Goal: Information Seeking & Learning: Learn about a topic

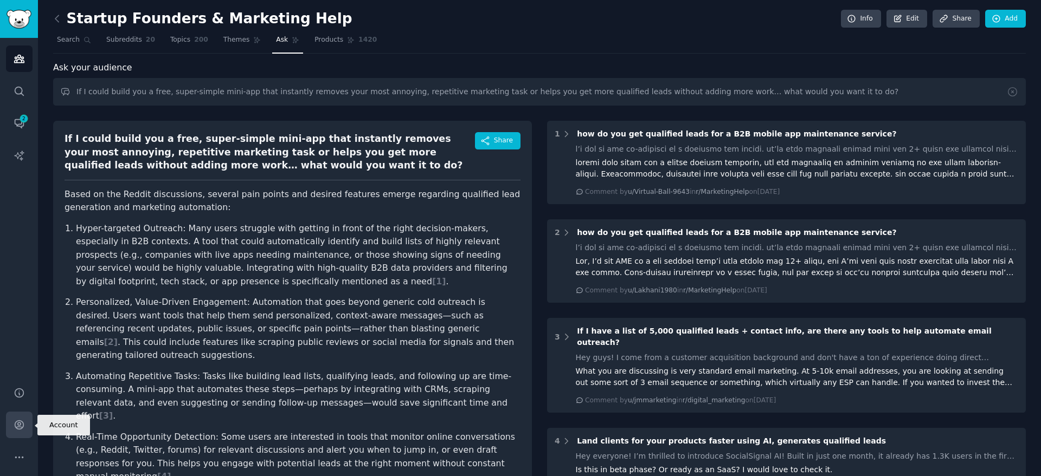
scroll to position [122, 0]
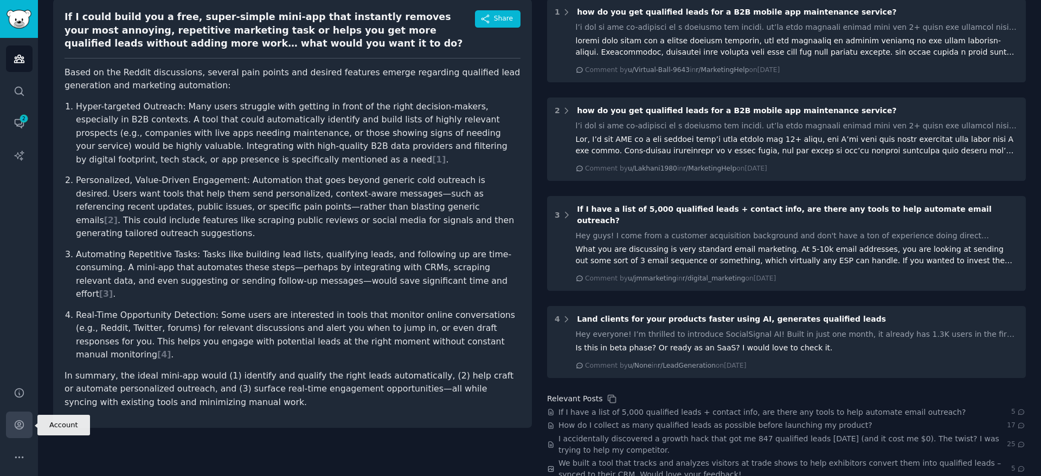
click at [21, 427] on icon "Sidebar" at bounding box center [19, 425] width 9 height 9
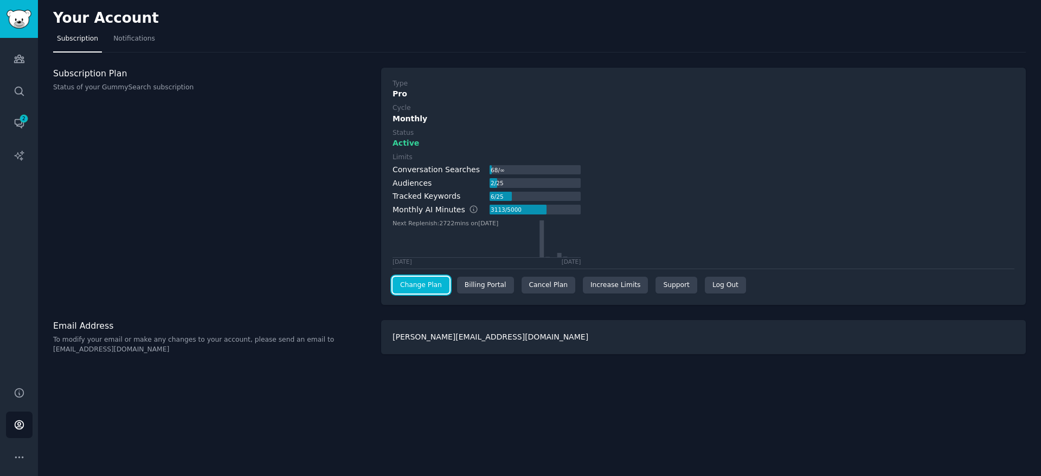
click at [417, 282] on link "Change Plan" at bounding box center [420, 285] width 57 height 17
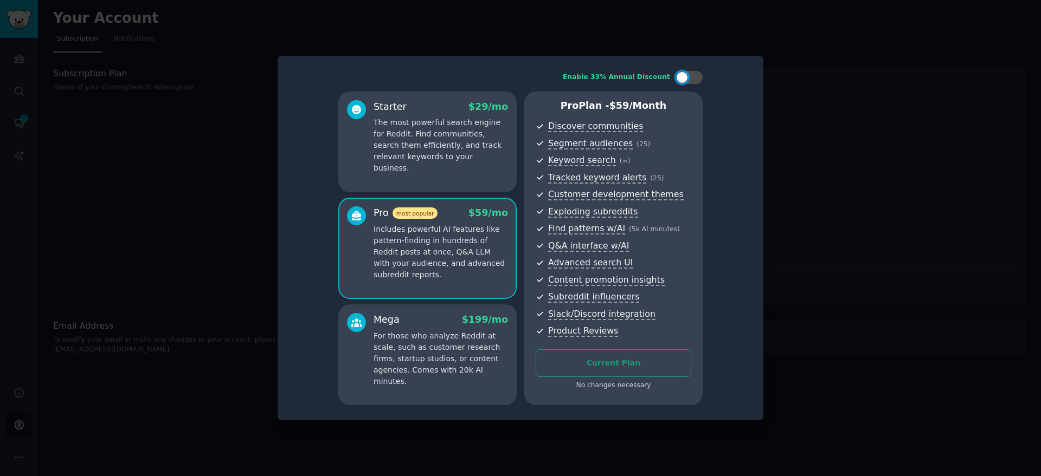
click at [264, 222] on div at bounding box center [520, 238] width 1041 height 476
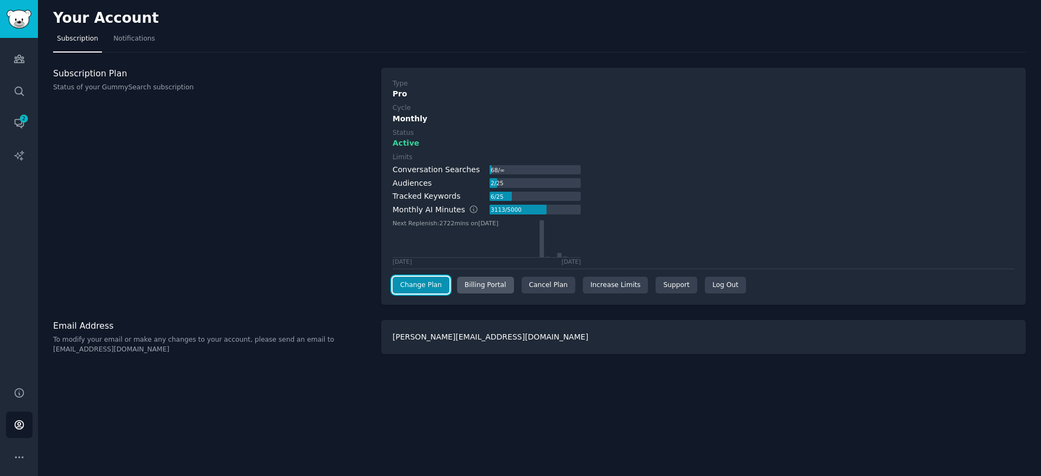
click at [495, 282] on div "Billing Portal" at bounding box center [485, 285] width 57 height 17
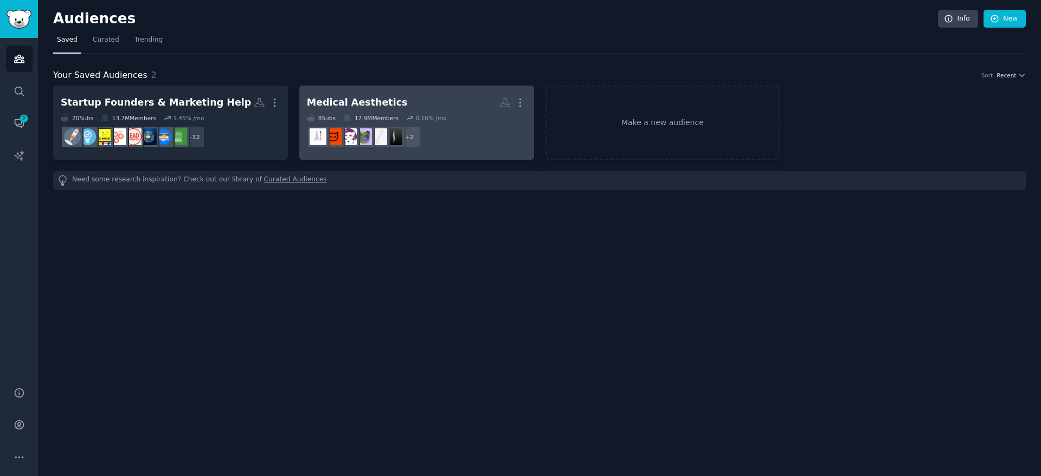
click at [382, 94] on h2 "Medical Aesthetics More" at bounding box center [417, 102] width 220 height 19
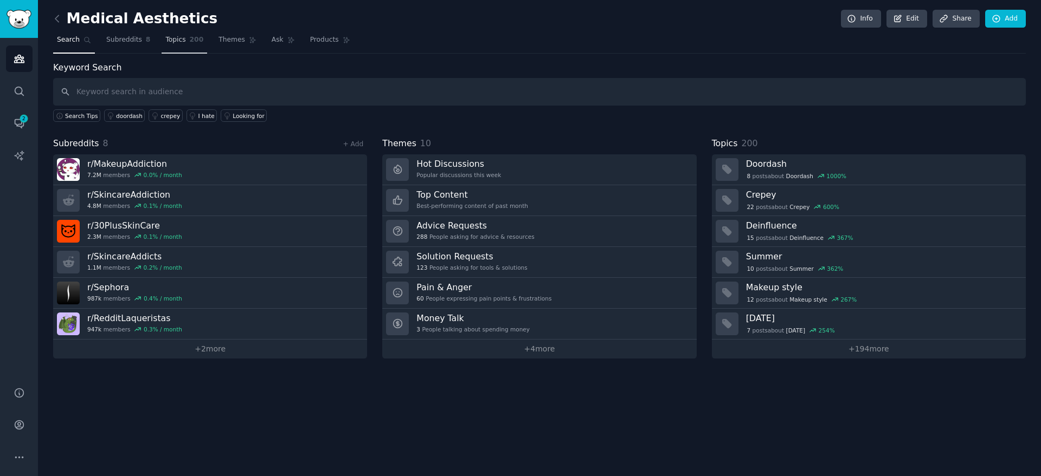
click at [177, 40] on span "Topics" at bounding box center [175, 40] width 20 height 10
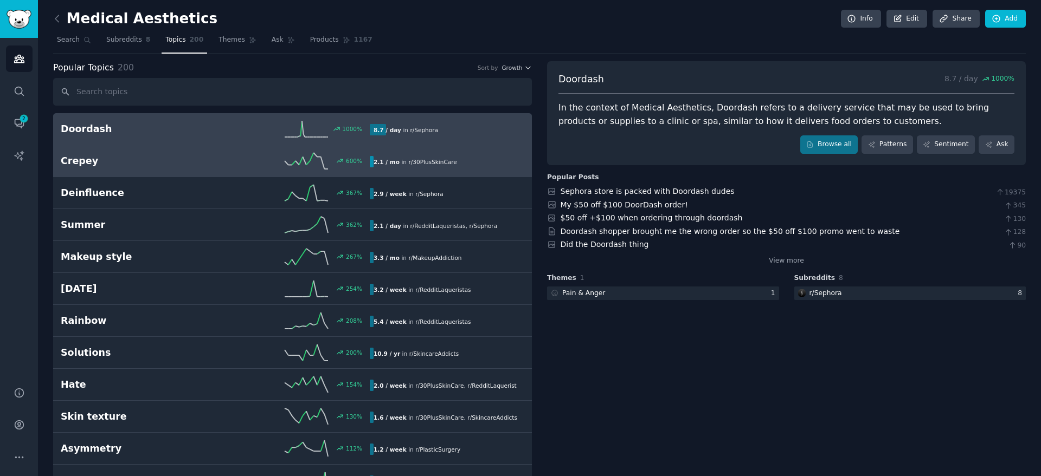
click at [198, 162] on h2 "Crepey" at bounding box center [138, 161] width 154 height 14
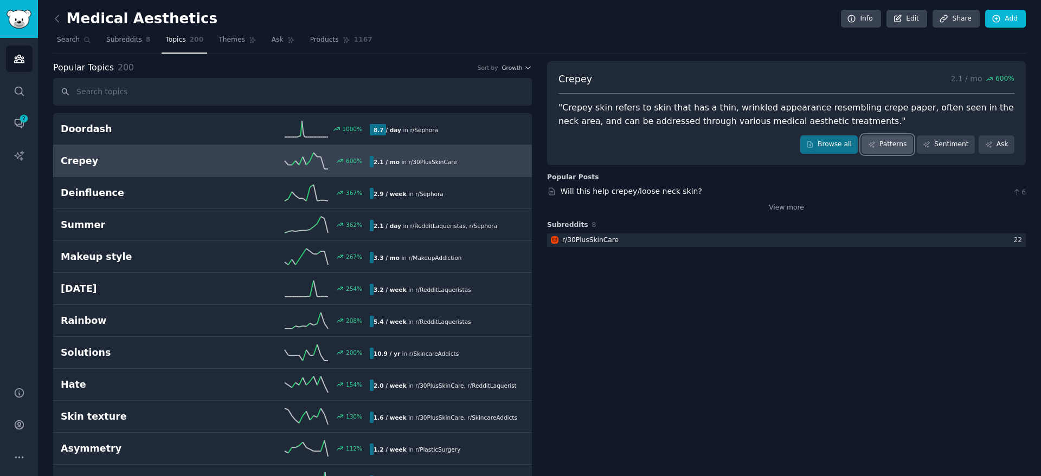
click at [875, 141] on icon at bounding box center [872, 145] width 8 height 8
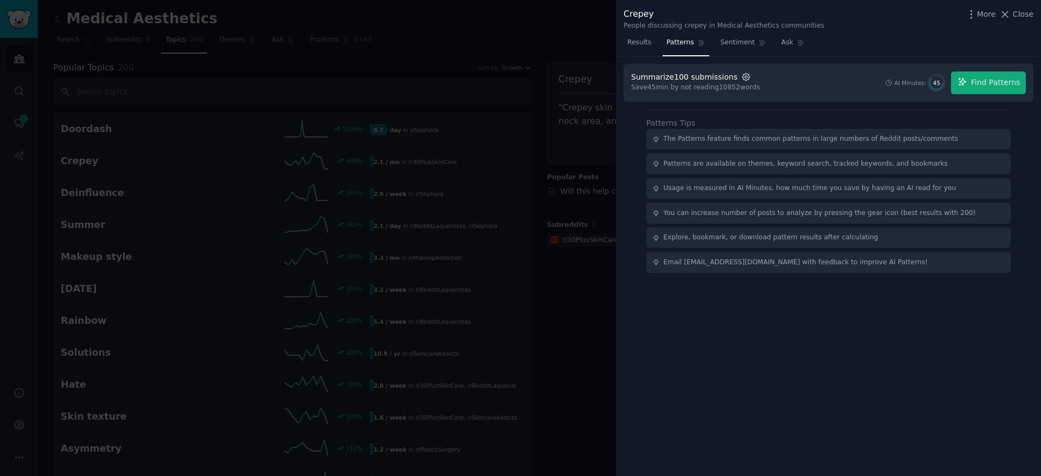
click at [741, 75] on icon "button" at bounding box center [746, 77] width 10 height 10
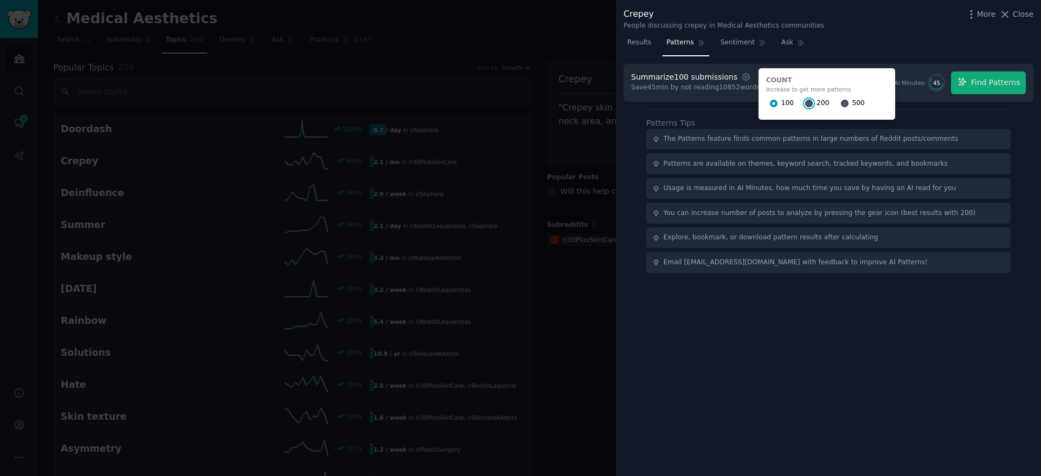
click at [805, 104] on input "200" at bounding box center [809, 104] width 8 height 8
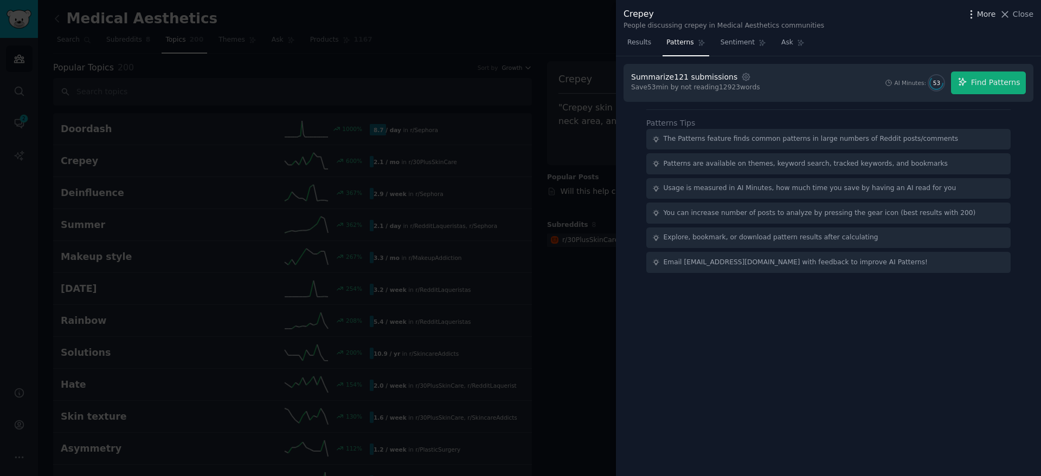
click at [977, 14] on icon "button" at bounding box center [970, 14] width 11 height 11
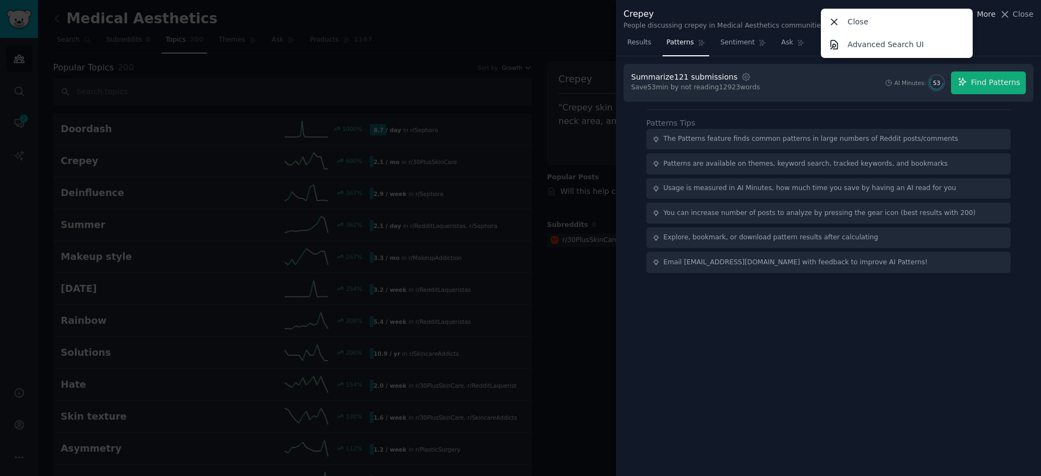
click at [990, 14] on span "More" at bounding box center [986, 14] width 19 height 11
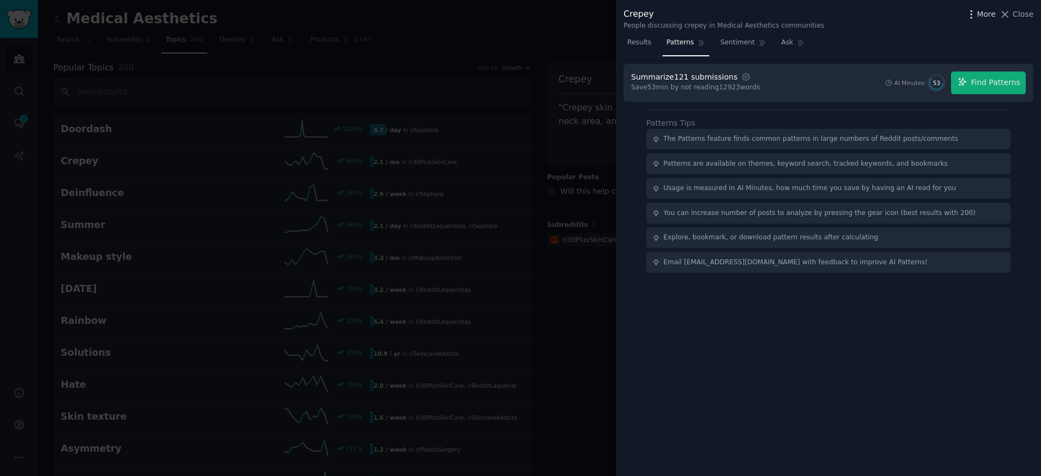
click at [990, 14] on span "More" at bounding box center [986, 14] width 19 height 11
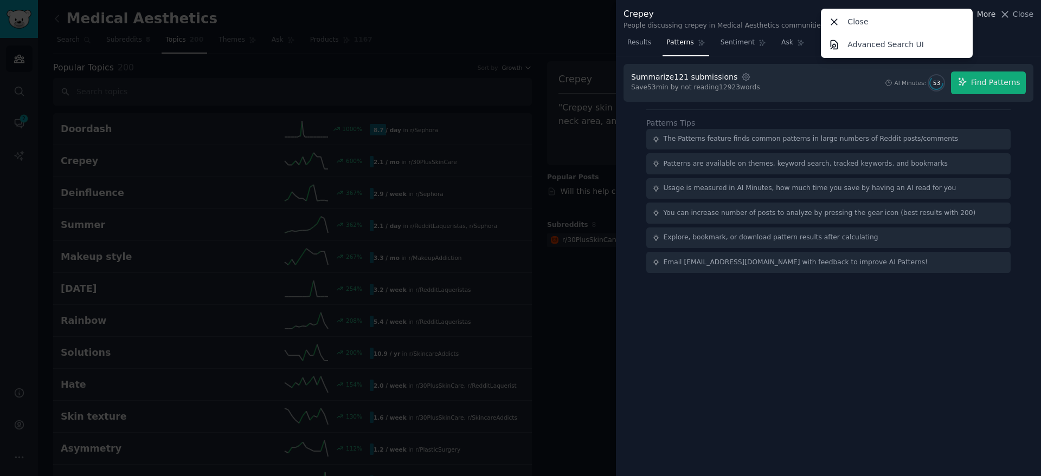
click at [990, 14] on span "More" at bounding box center [986, 14] width 19 height 11
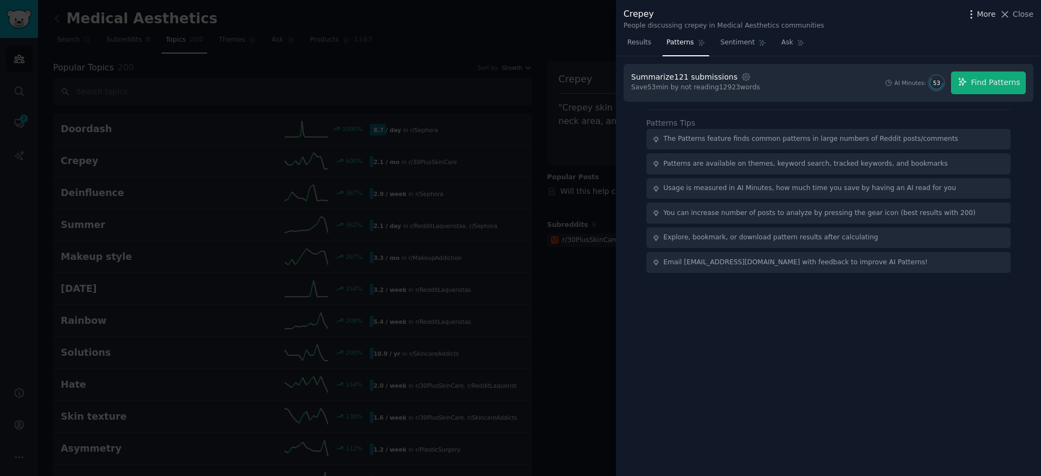
click at [973, 14] on icon "button" at bounding box center [970, 14] width 11 height 11
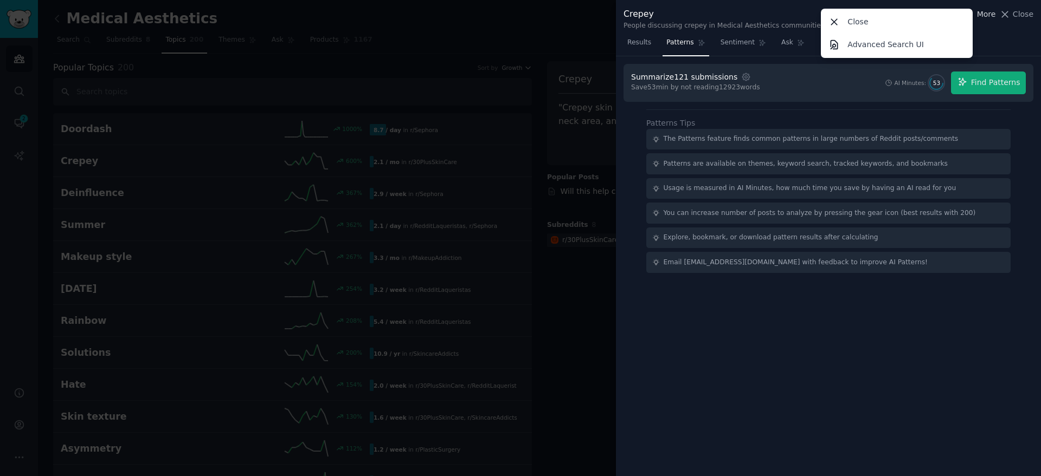
click at [971, 14] on div "Close" at bounding box center [897, 21] width 148 height 23
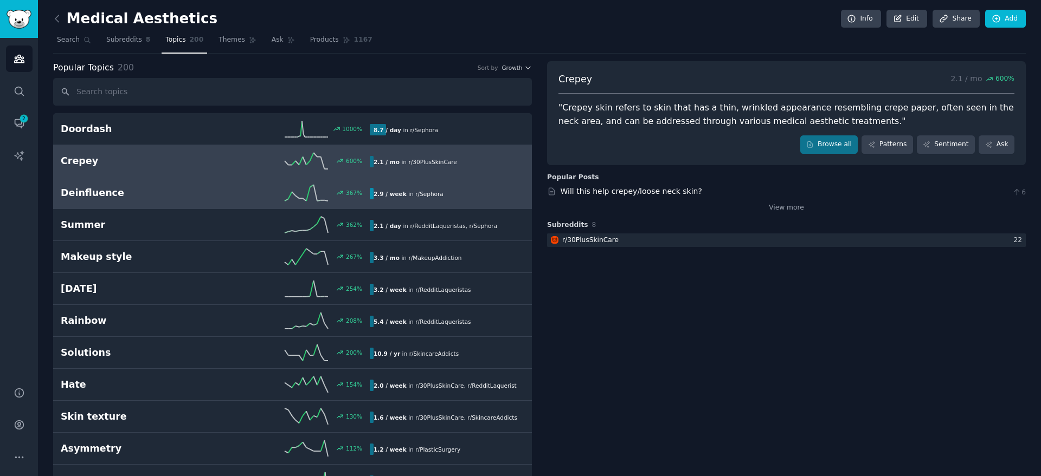
click at [122, 192] on h2 "Deinfluence" at bounding box center [138, 193] width 154 height 14
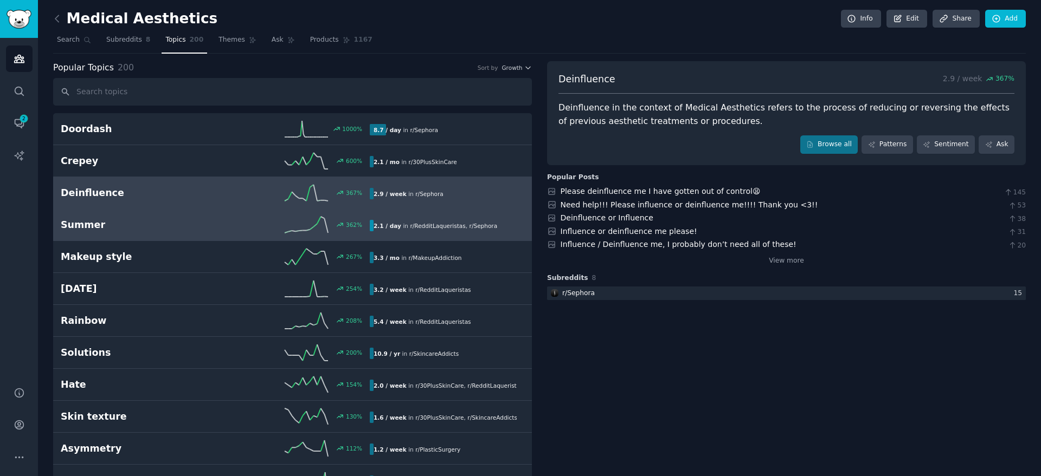
click at [135, 229] on h2 "Summer" at bounding box center [138, 225] width 154 height 14
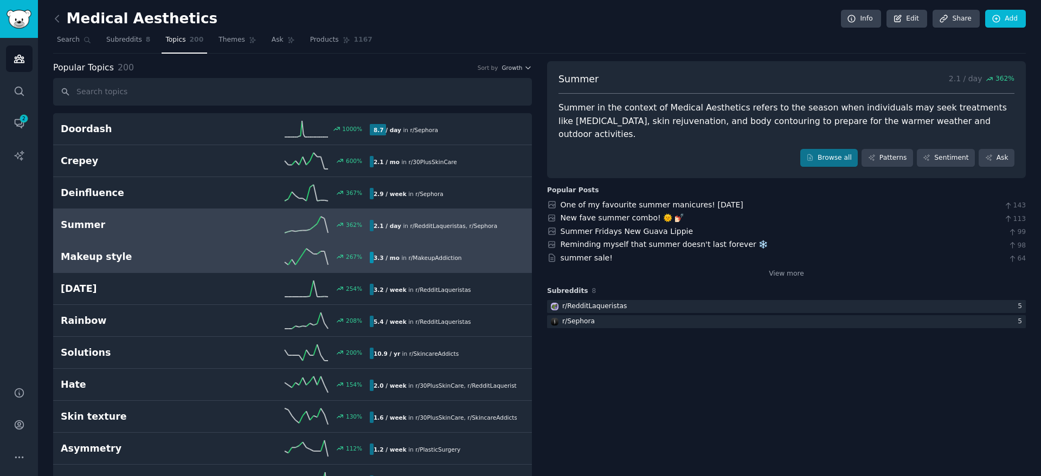
click at [131, 257] on h2 "Makeup style" at bounding box center [138, 257] width 154 height 14
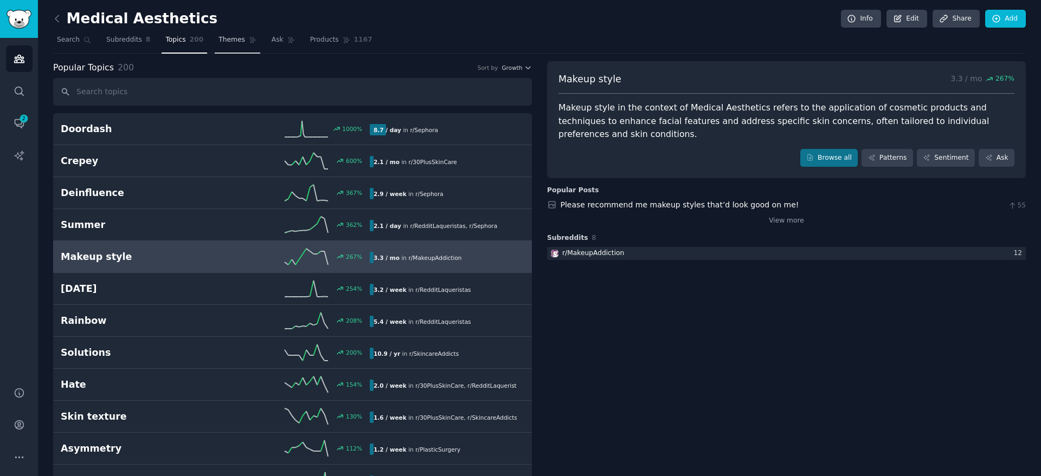
click at [218, 35] on span "Themes" at bounding box center [231, 40] width 27 height 10
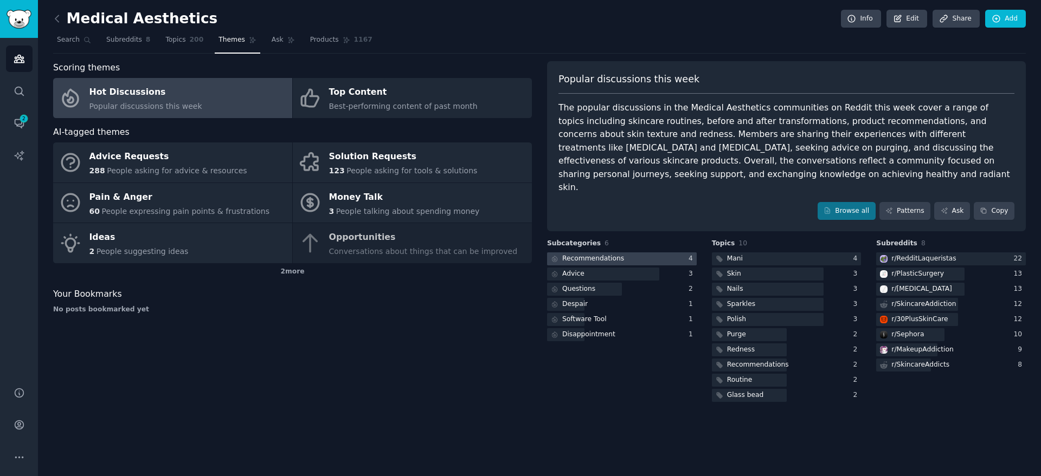
click at [582, 254] on div "Recommendations" at bounding box center [593, 259] width 62 height 10
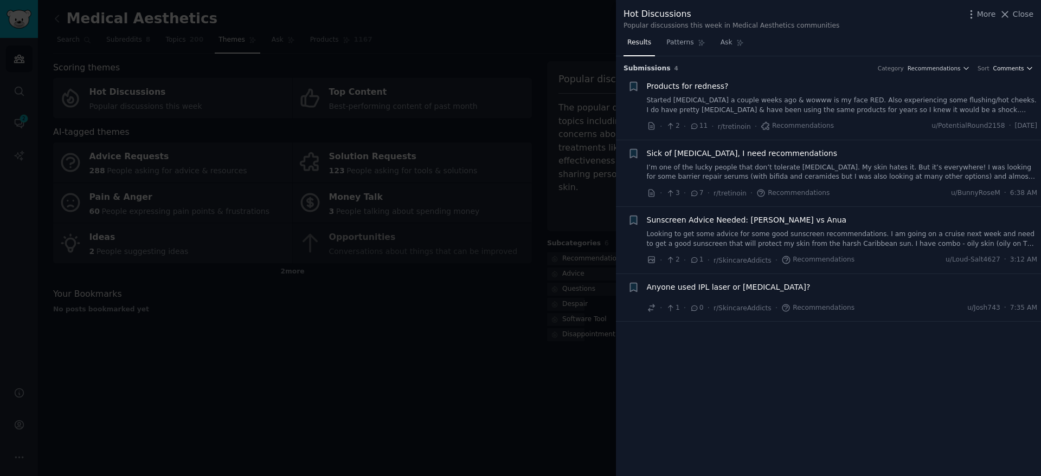
click at [1012, 68] on span "Comments" at bounding box center [1008, 68] width 31 height 8
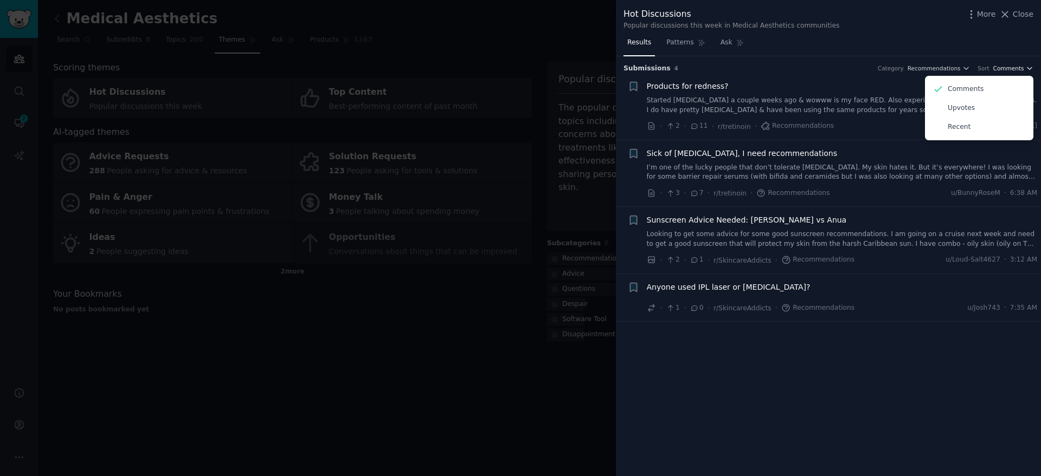
click at [1012, 68] on span "Comments" at bounding box center [1008, 68] width 31 height 8
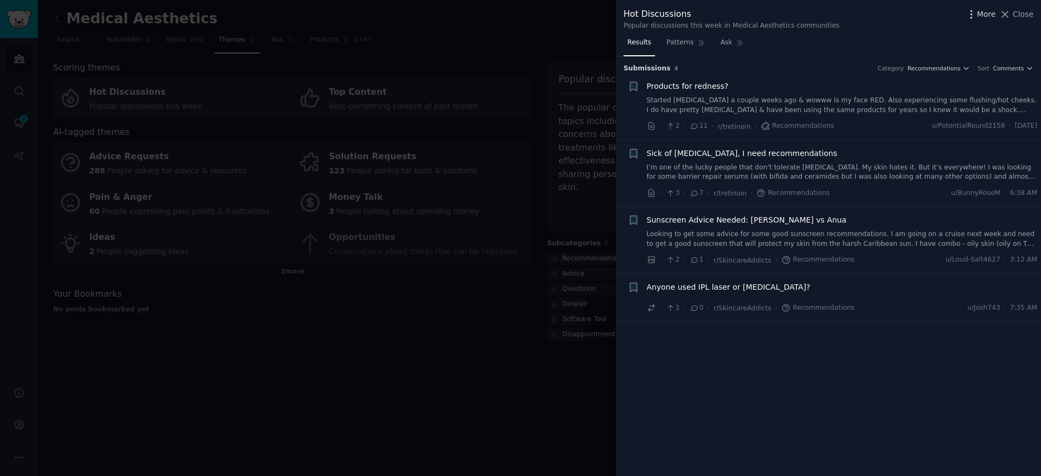
click at [971, 13] on icon "button" at bounding box center [970, 14] width 1 height 8
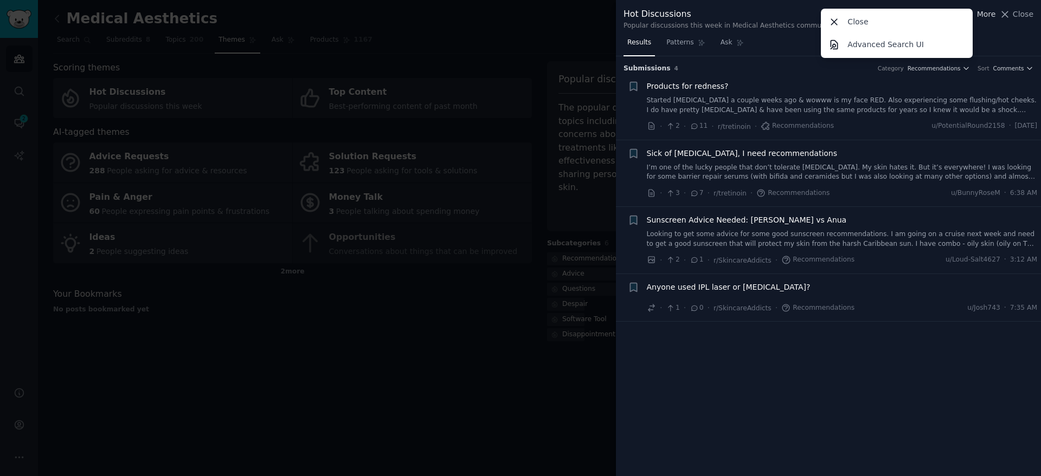
click at [972, 13] on div "Close Advanced Search UI" at bounding box center [897, 33] width 152 height 49
click at [985, 27] on div "Hot Discussions Popular discussions this week in Medical Aesthetics communities…" at bounding box center [828, 19] width 410 height 23
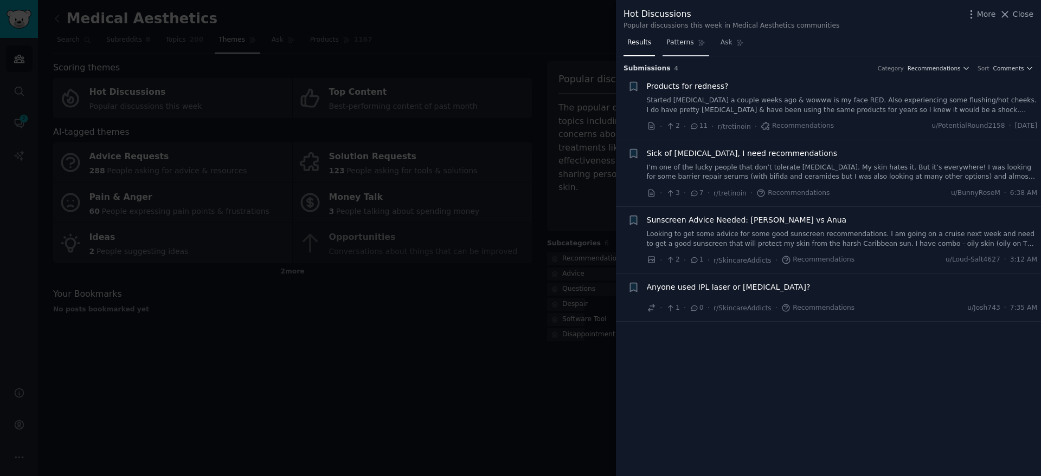
click at [673, 45] on span "Patterns" at bounding box center [679, 43] width 27 height 10
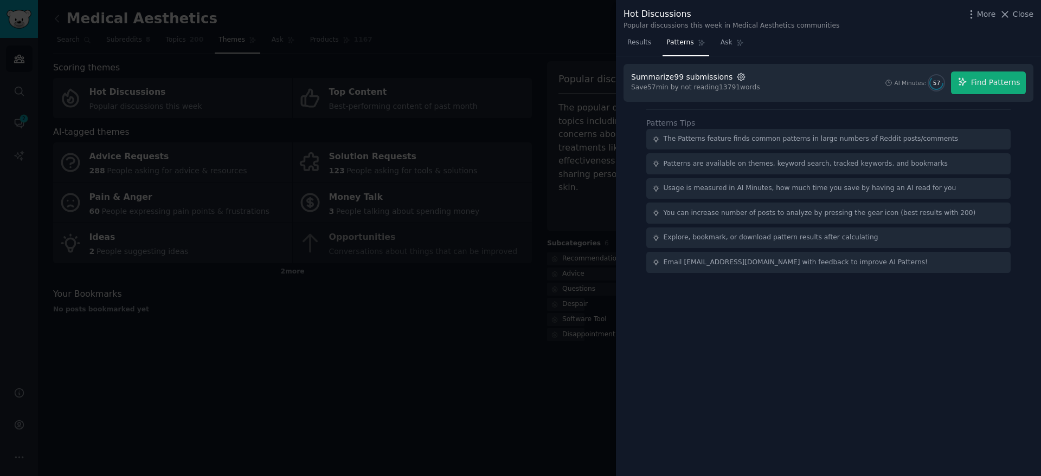
click at [736, 75] on icon "button" at bounding box center [741, 77] width 10 height 10
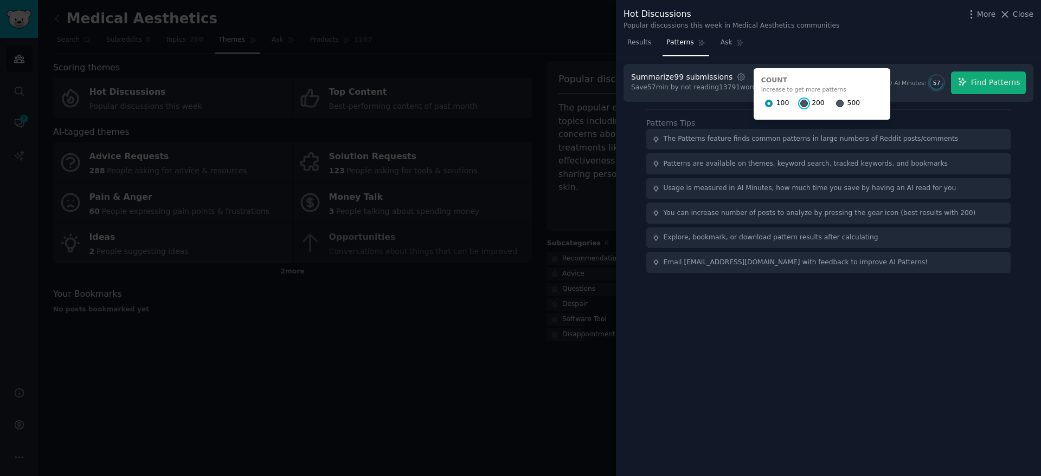
click at [800, 103] on input "200" at bounding box center [804, 104] width 8 height 8
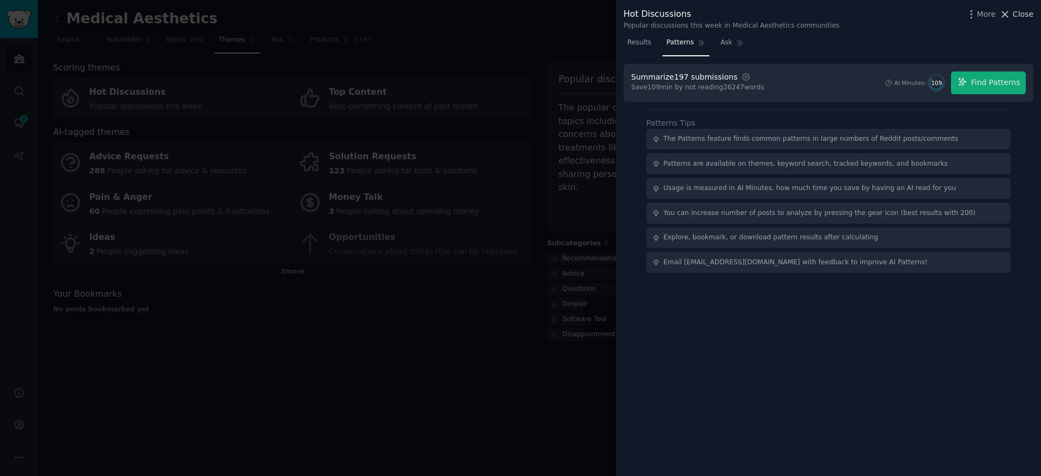
click at [1007, 12] on icon at bounding box center [1004, 14] width 11 height 11
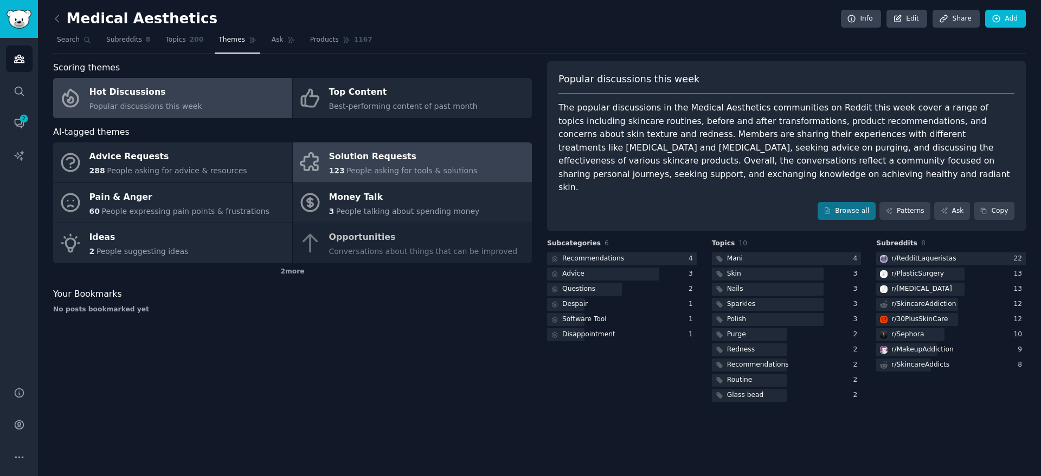
click at [366, 161] on div "Solution Requests" at bounding box center [403, 157] width 149 height 17
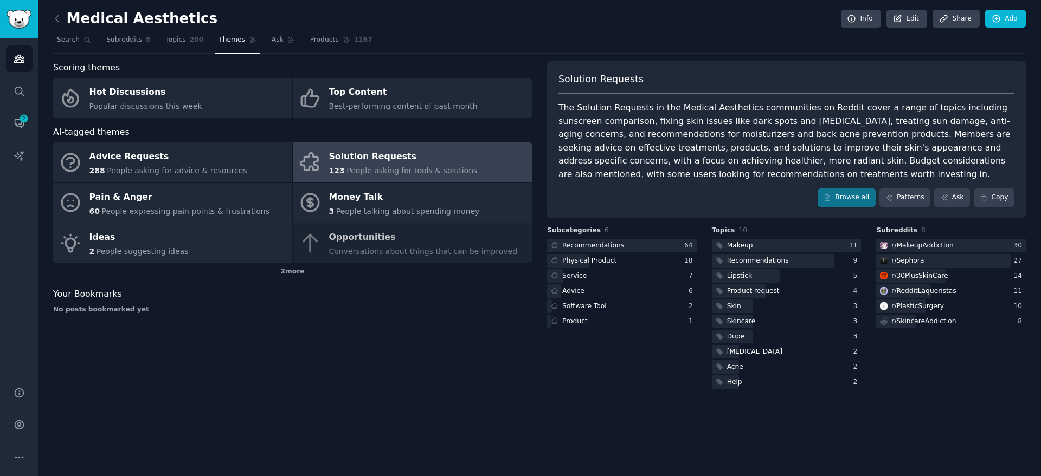
click at [366, 236] on div "Advice Requests 288 People asking for advice & resources Solution Requests 123 …" at bounding box center [292, 203] width 479 height 121
click at [290, 272] on div "2 more" at bounding box center [292, 271] width 479 height 17
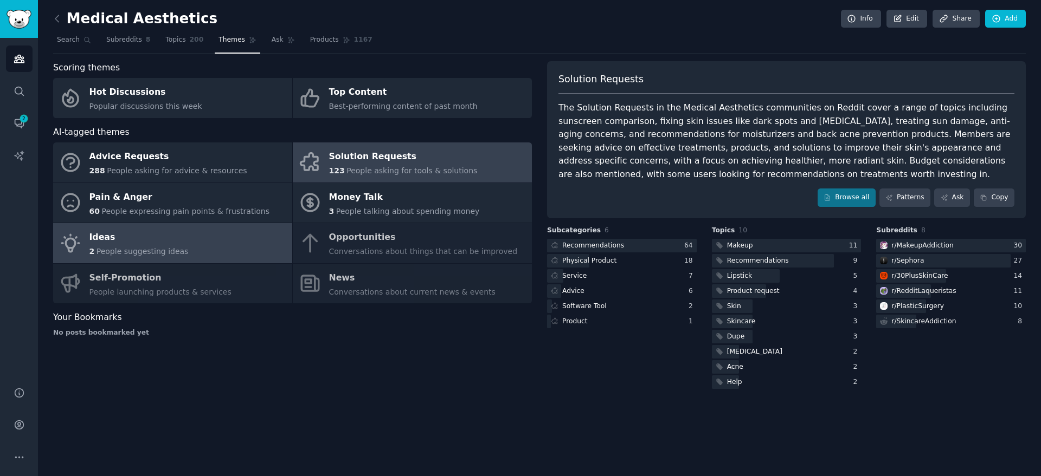
click at [168, 242] on div "Ideas" at bounding box center [138, 237] width 99 height 17
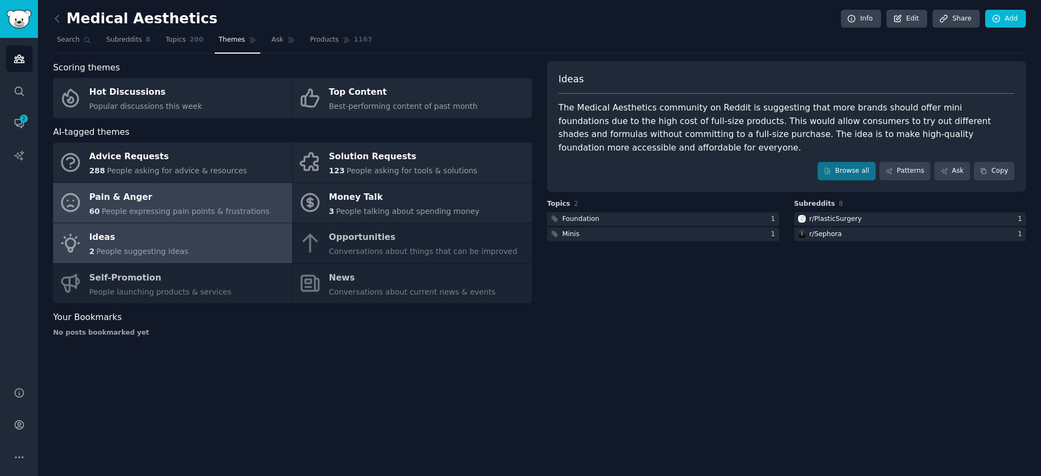
click at [167, 212] on span "People expressing pain points & frustrations" at bounding box center [185, 211] width 168 height 9
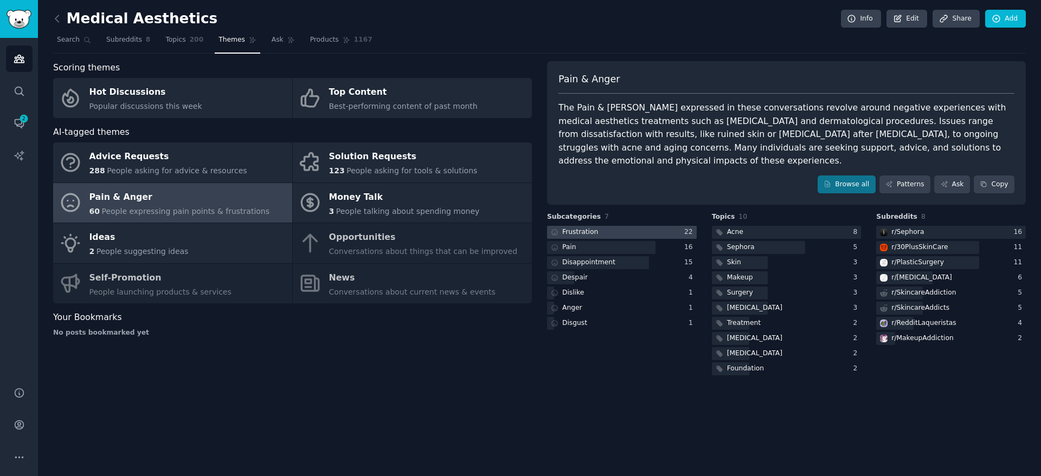
click at [573, 228] on div "Frustration" at bounding box center [580, 233] width 36 height 10
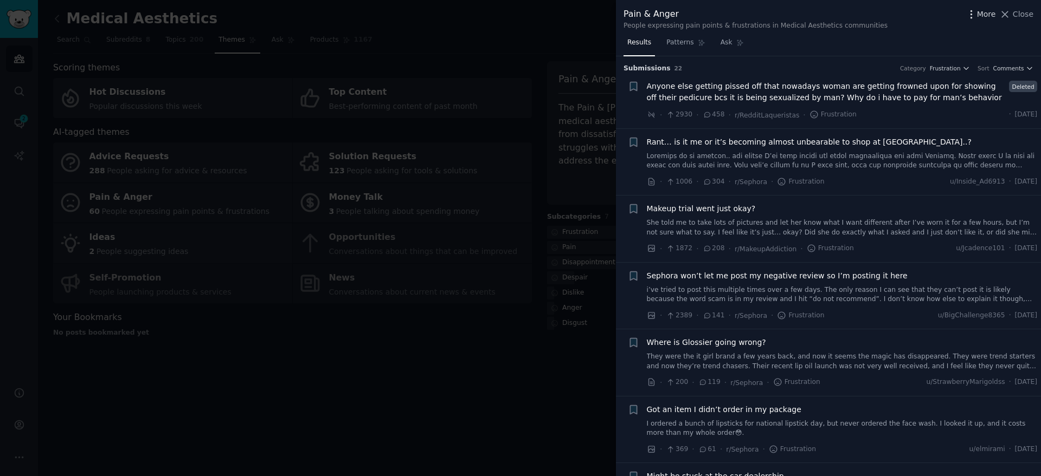
click at [977, 15] on icon "button" at bounding box center [970, 14] width 11 height 11
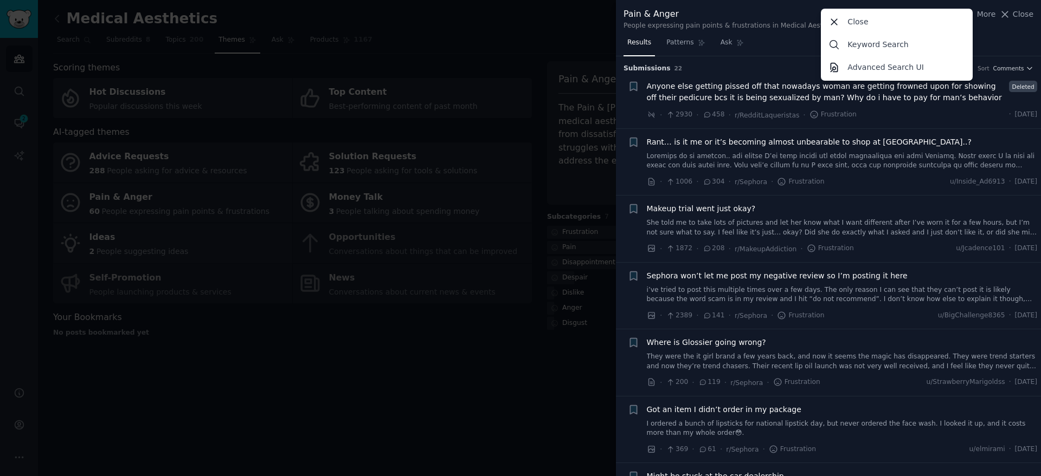
click at [997, 25] on div "Pain & Anger People expressing pain points & frustrations in Medical Aesthetics…" at bounding box center [828, 19] width 410 height 23
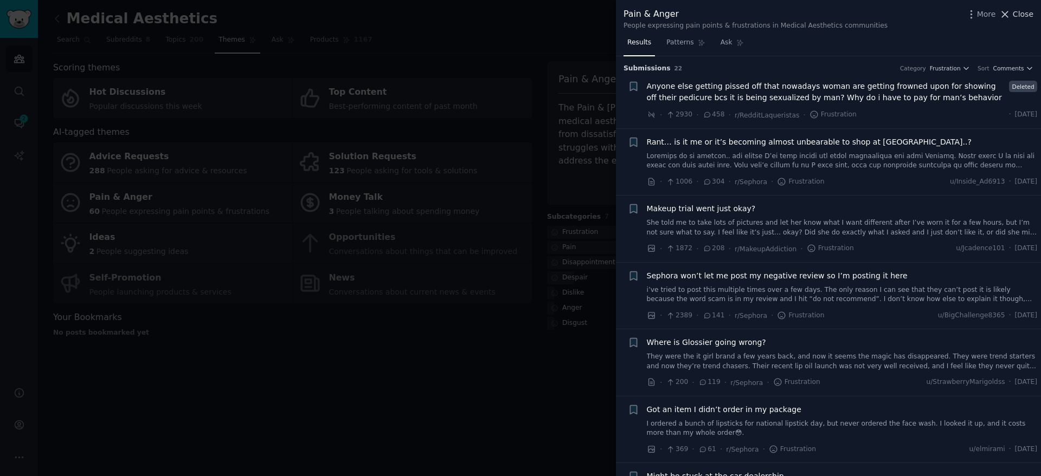
click at [1007, 15] on icon at bounding box center [1005, 14] width 6 height 6
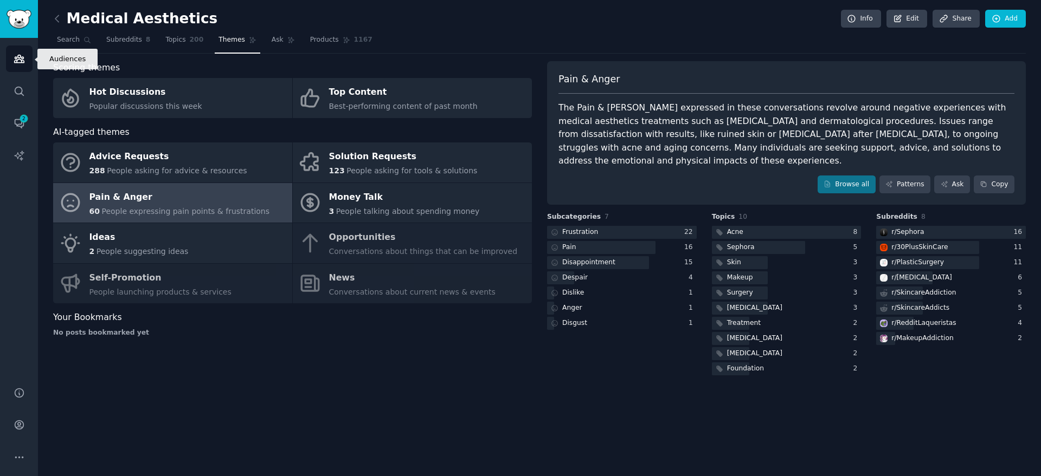
click at [20, 55] on icon "Sidebar" at bounding box center [19, 59] width 10 height 8
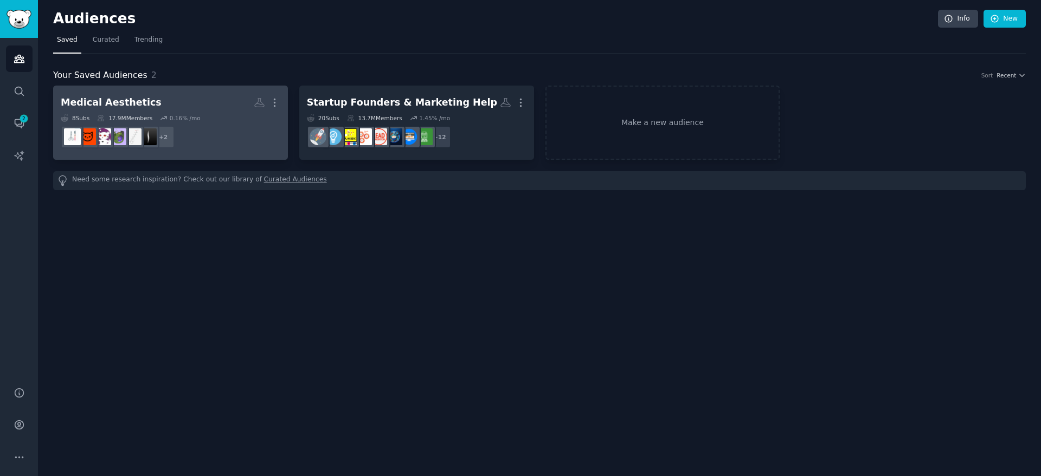
click at [205, 98] on h2 "Medical Aesthetics More" at bounding box center [171, 102] width 220 height 19
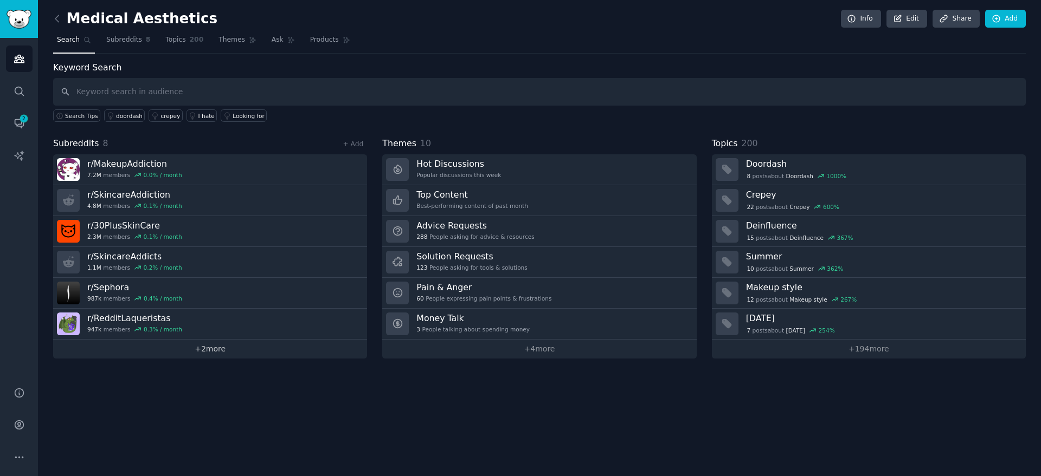
click at [207, 351] on link "+ 2 more" at bounding box center [210, 349] width 314 height 19
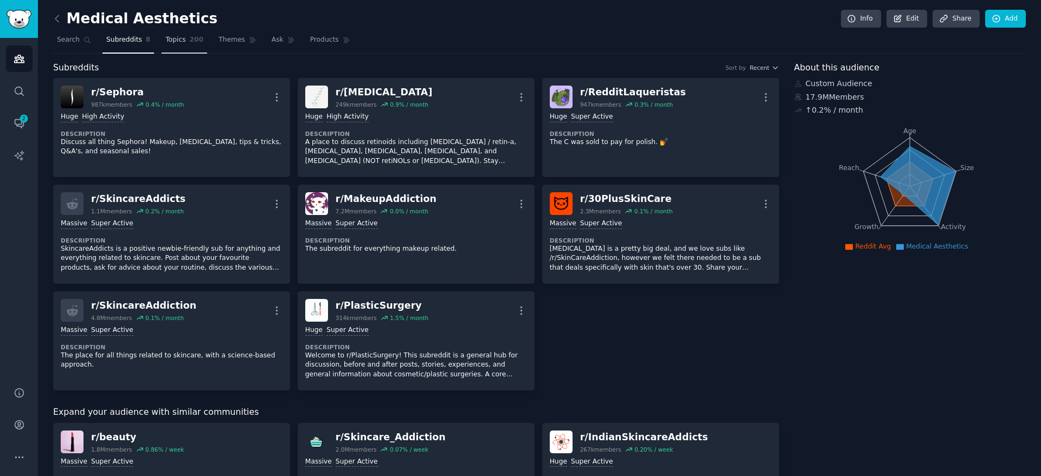
click at [169, 40] on span "Topics" at bounding box center [175, 40] width 20 height 10
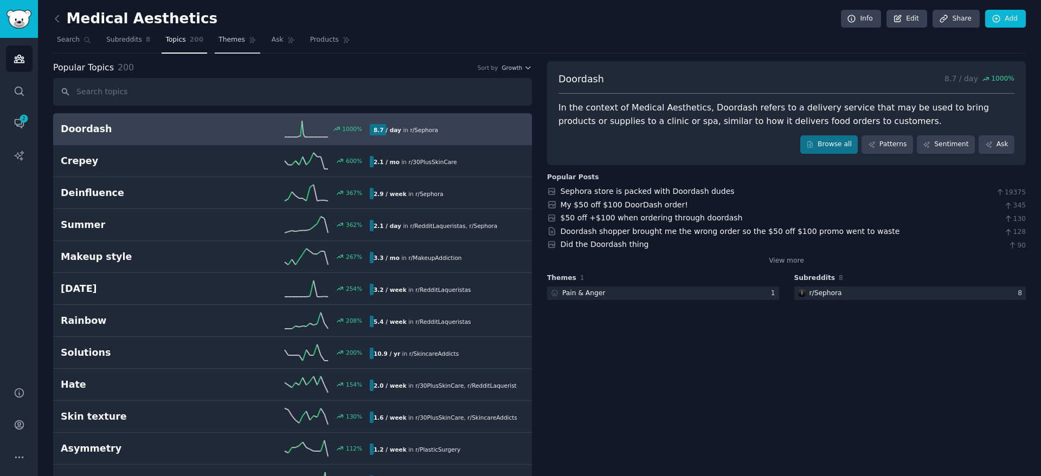
click at [221, 38] on span "Themes" at bounding box center [231, 40] width 27 height 10
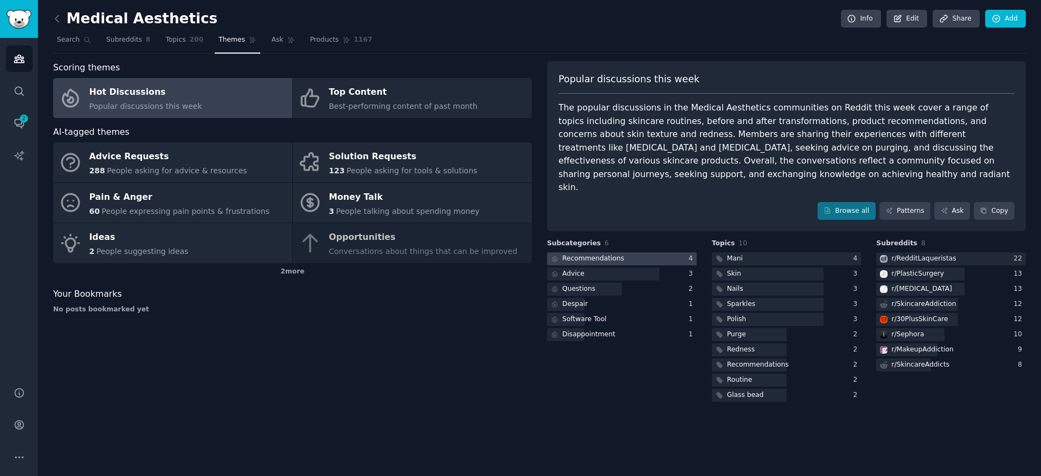
click at [592, 254] on div "Recommendations" at bounding box center [593, 259] width 62 height 10
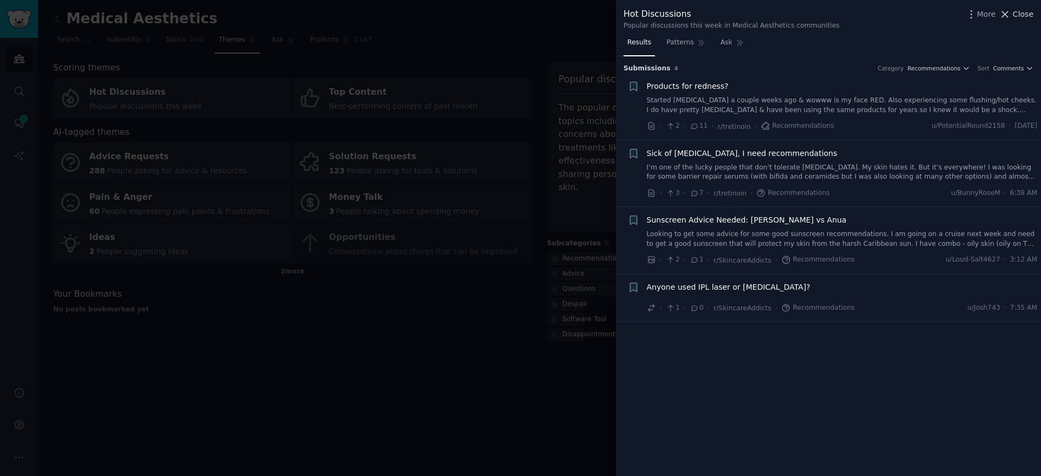
click at [1014, 12] on button "Close" at bounding box center [1016, 14] width 34 height 11
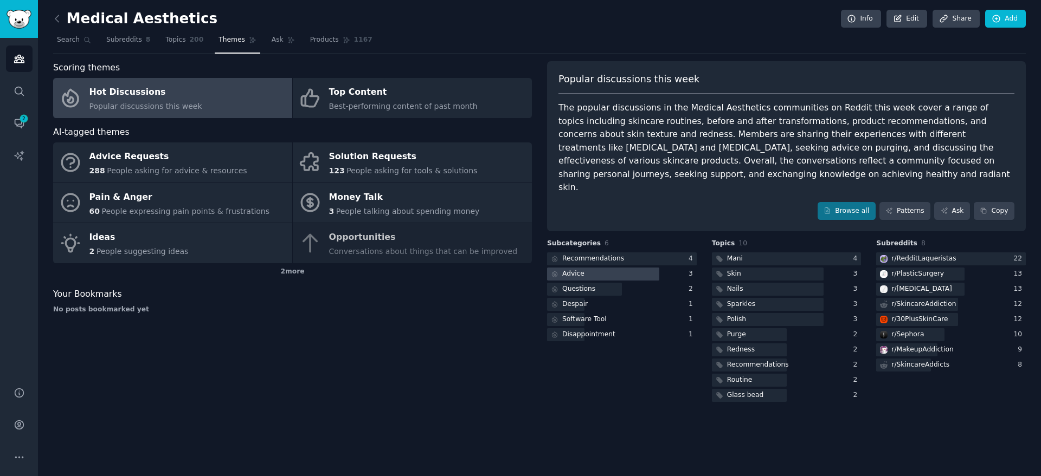
click at [608, 268] on div at bounding box center [603, 275] width 112 height 14
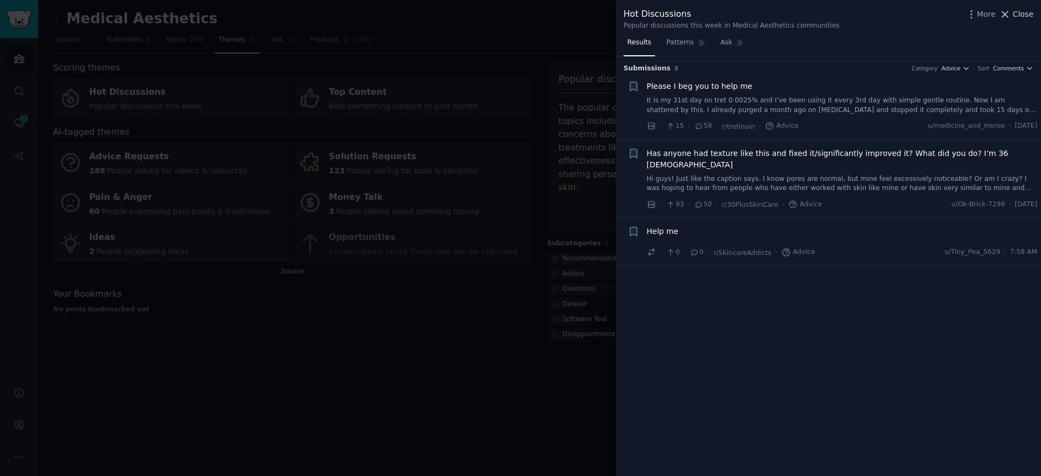
click at [1008, 11] on icon at bounding box center [1005, 14] width 6 height 6
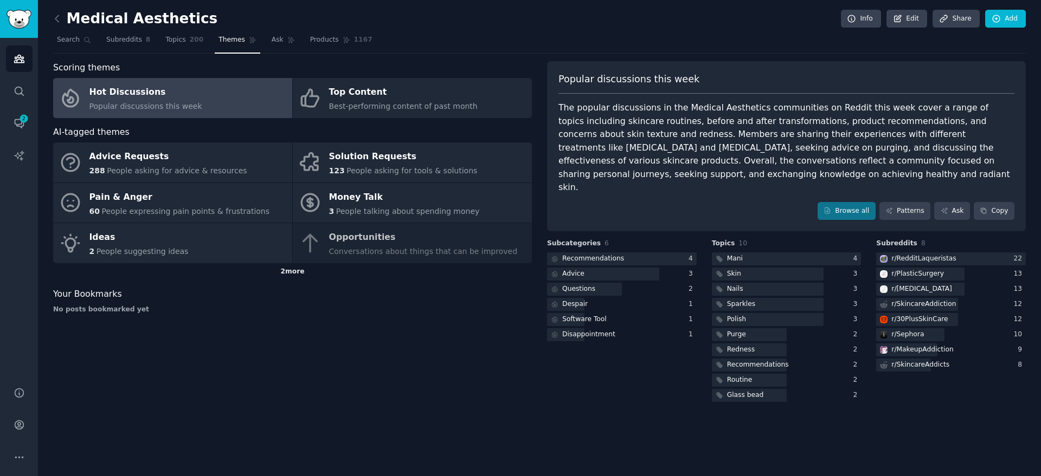
click at [285, 272] on div "2 more" at bounding box center [292, 271] width 479 height 17
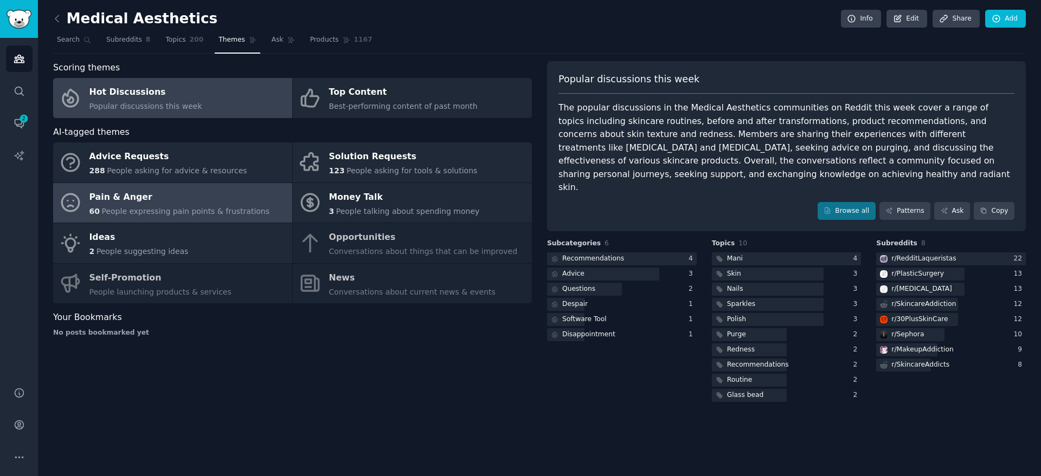
click at [145, 192] on div "Pain & Anger" at bounding box center [179, 197] width 180 height 17
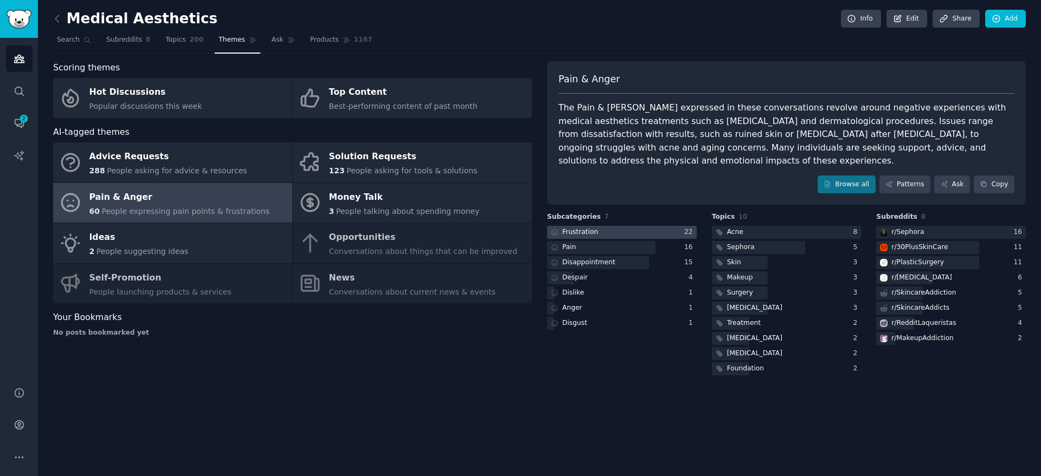
click at [589, 228] on div "Frustration" at bounding box center [580, 233] width 36 height 10
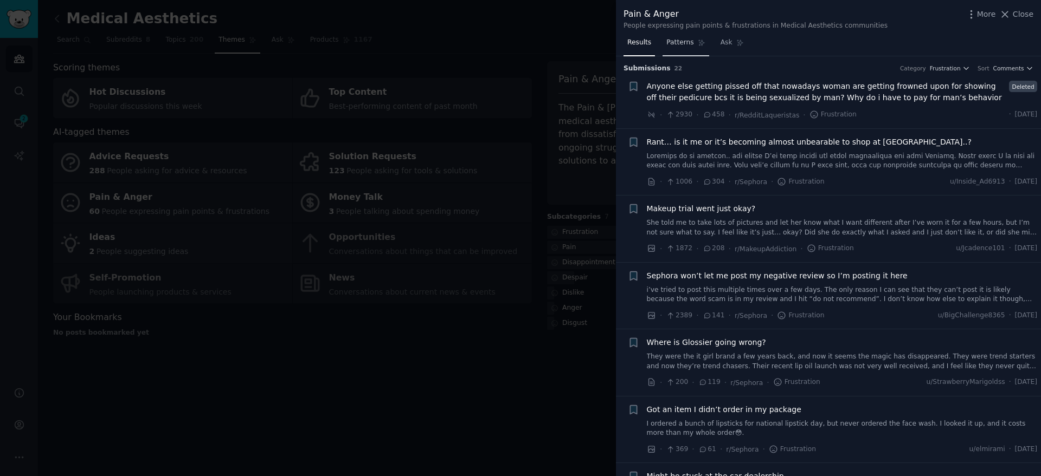
click at [680, 46] on span "Patterns" at bounding box center [679, 43] width 27 height 10
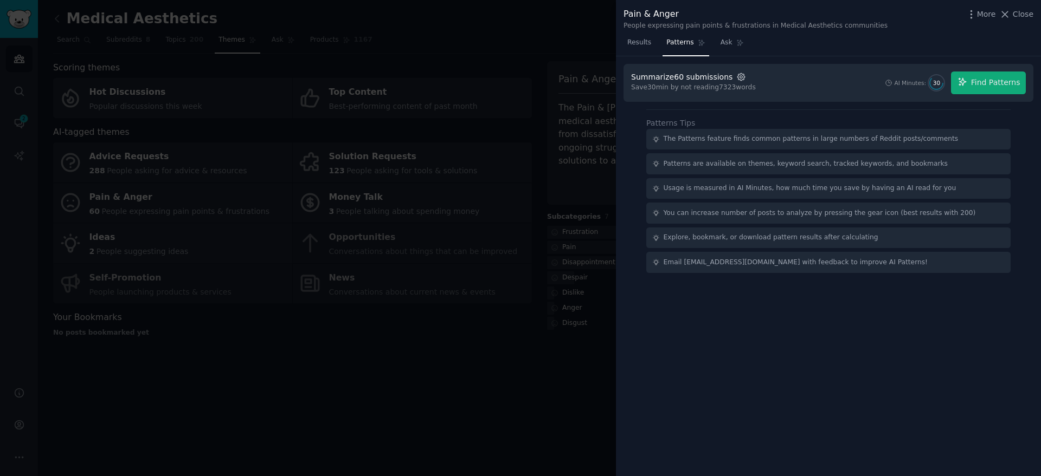
click at [736, 72] on icon "button" at bounding box center [741, 77] width 10 height 10
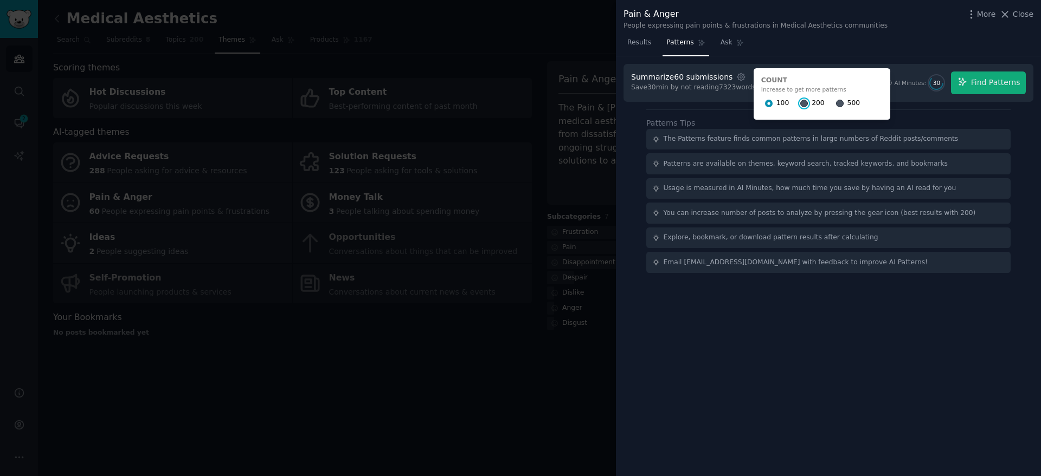
click at [800, 101] on input "200" at bounding box center [804, 104] width 8 height 8
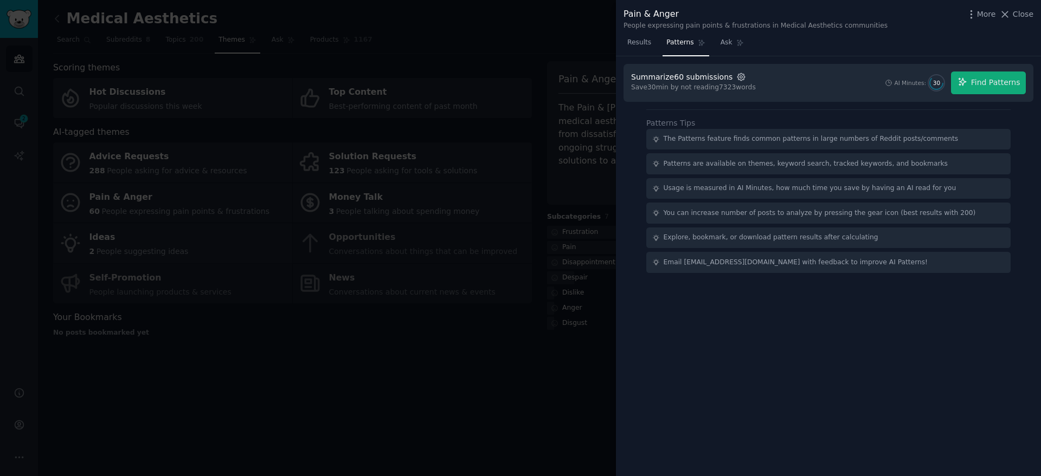
click at [736, 75] on icon "button" at bounding box center [741, 77] width 10 height 10
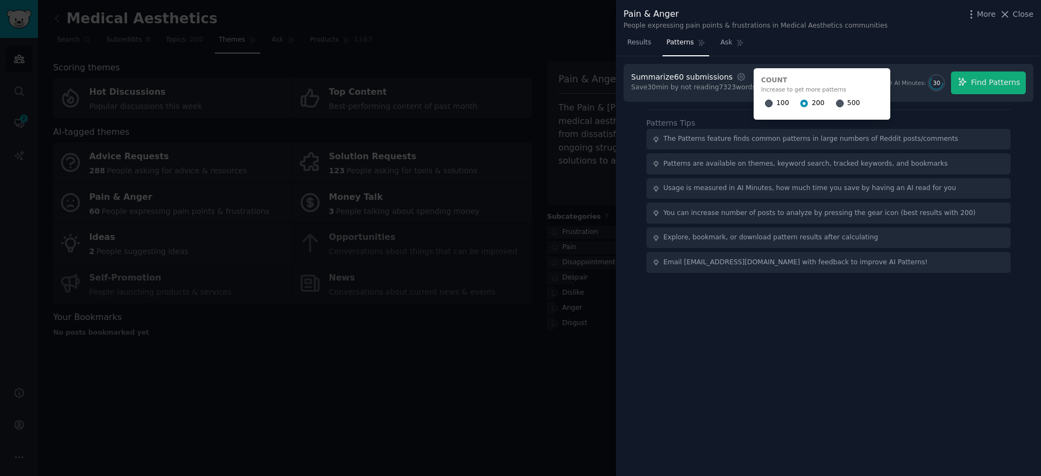
click at [720, 113] on div "Patterns Tips The Patterns feature finds common patterns in large numbers of Re…" at bounding box center [828, 191] width 364 height 164
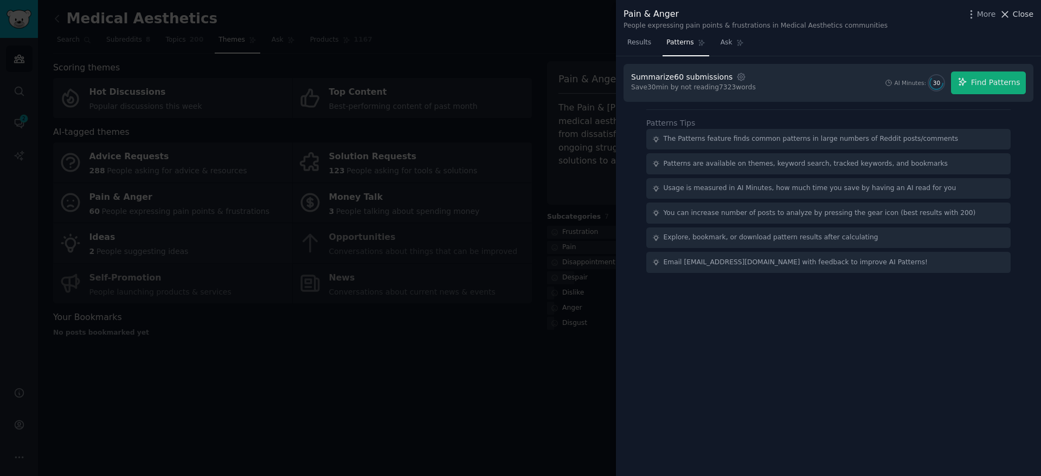
click at [1010, 13] on icon at bounding box center [1004, 14] width 11 height 11
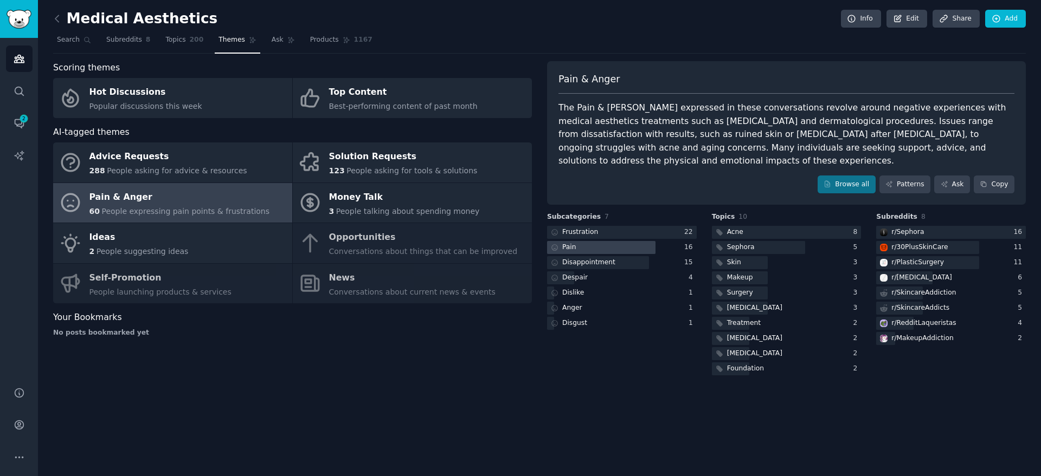
click at [594, 241] on div at bounding box center [601, 248] width 108 height 14
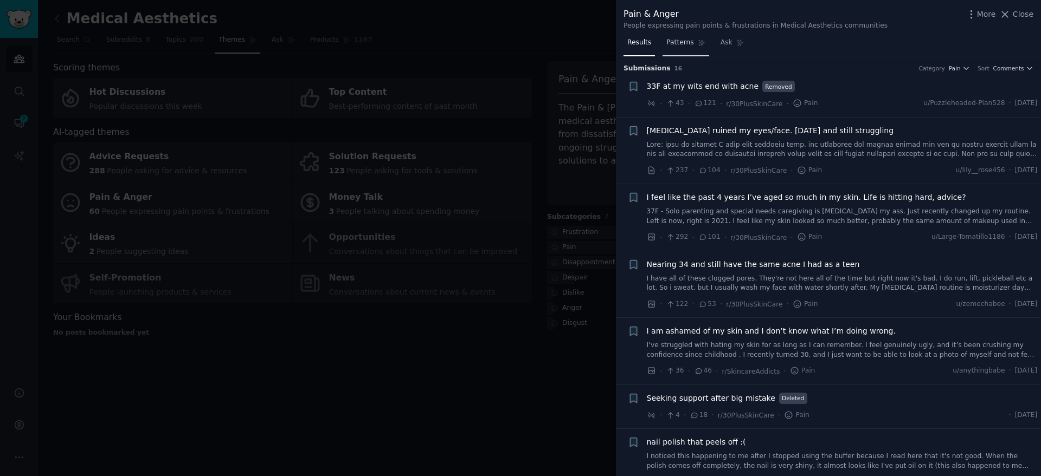
click at [673, 43] on span "Patterns" at bounding box center [679, 43] width 27 height 10
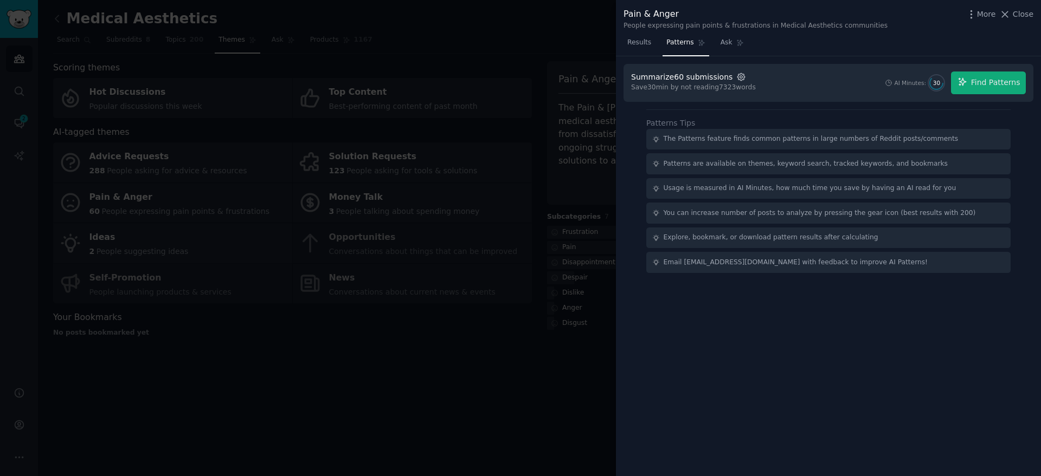
click at [736, 75] on icon "button" at bounding box center [741, 77] width 10 height 10
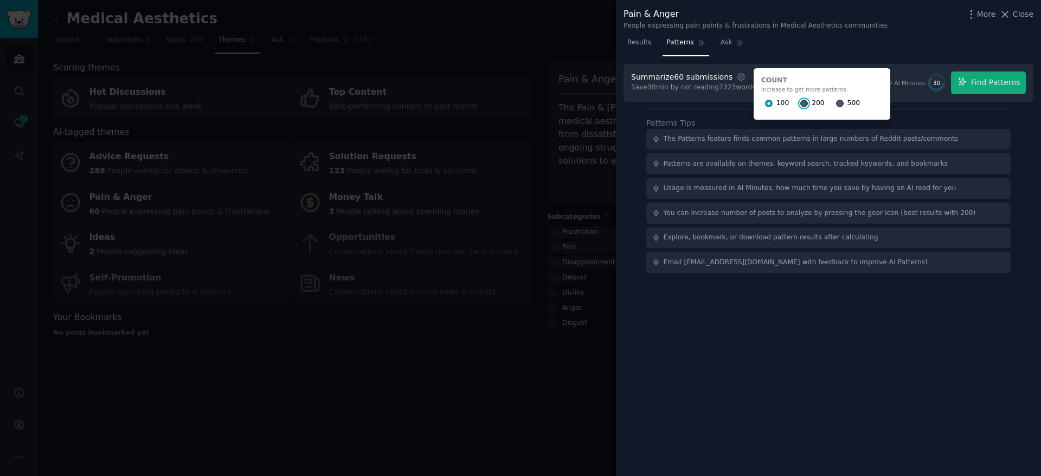
click at [800, 105] on input "200" at bounding box center [804, 104] width 8 height 8
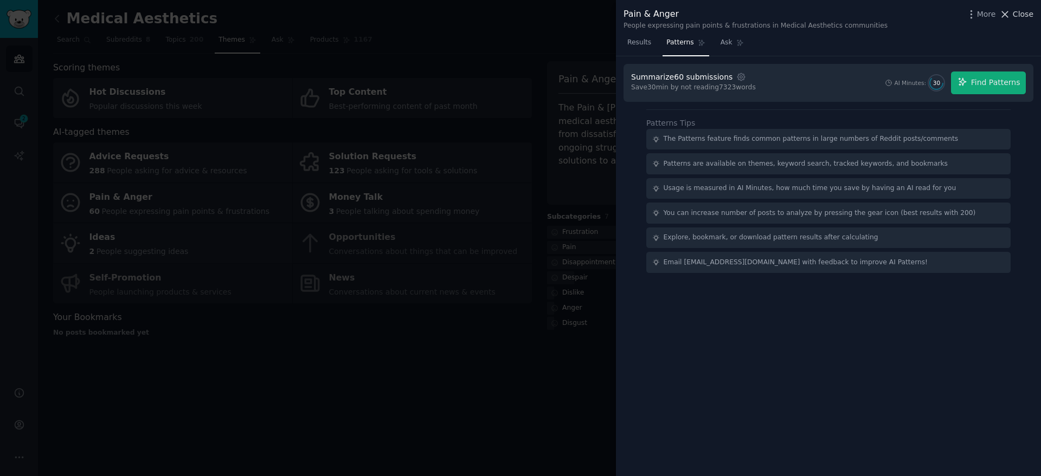
click at [1014, 13] on button "Close" at bounding box center [1016, 14] width 34 height 11
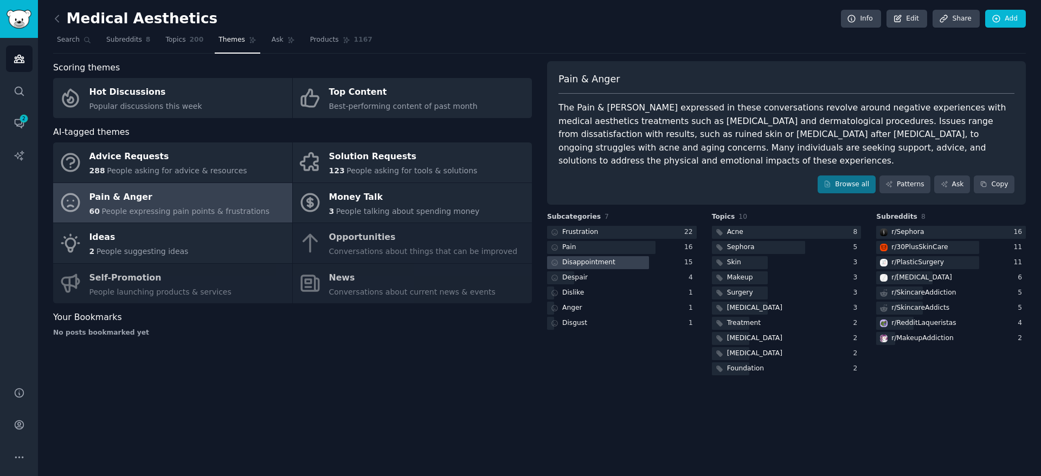
click at [599, 258] on div "Disappointment" at bounding box center [588, 263] width 53 height 10
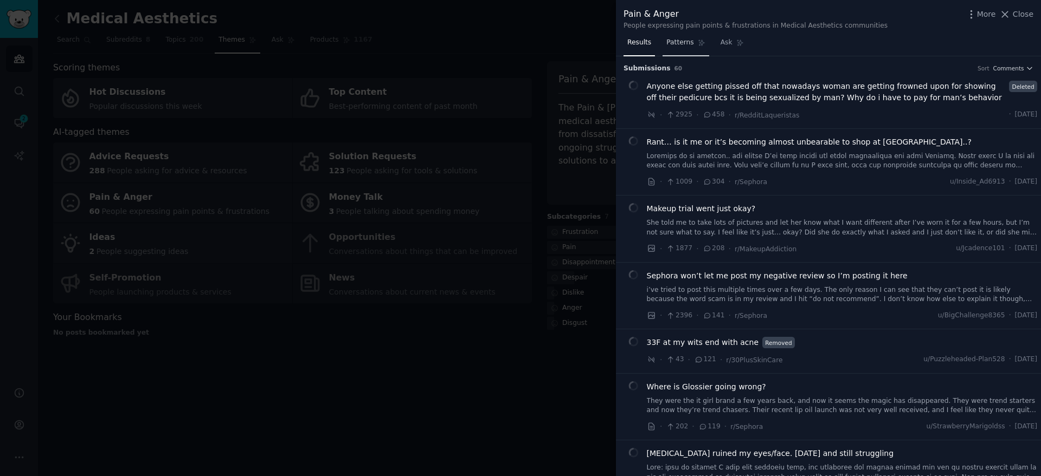
click at [678, 43] on span "Patterns" at bounding box center [679, 43] width 27 height 10
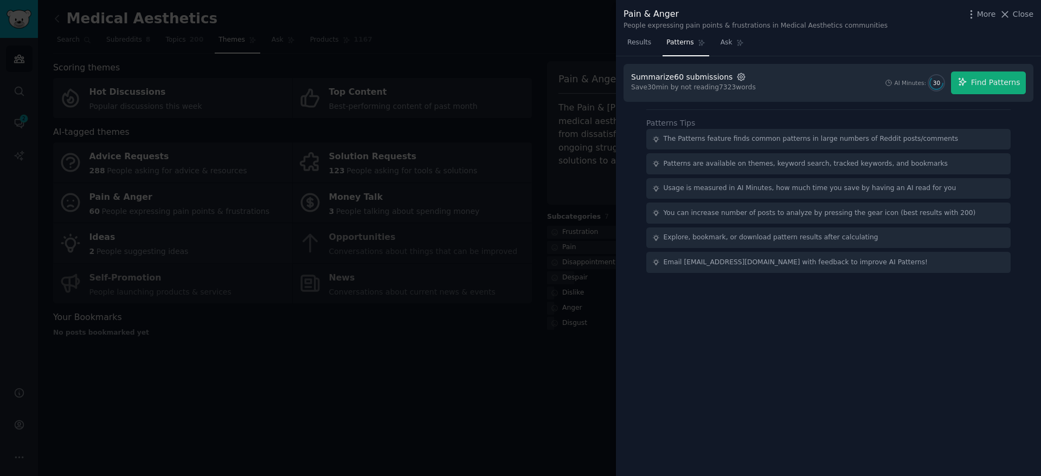
click at [736, 78] on icon "button" at bounding box center [741, 77] width 10 height 10
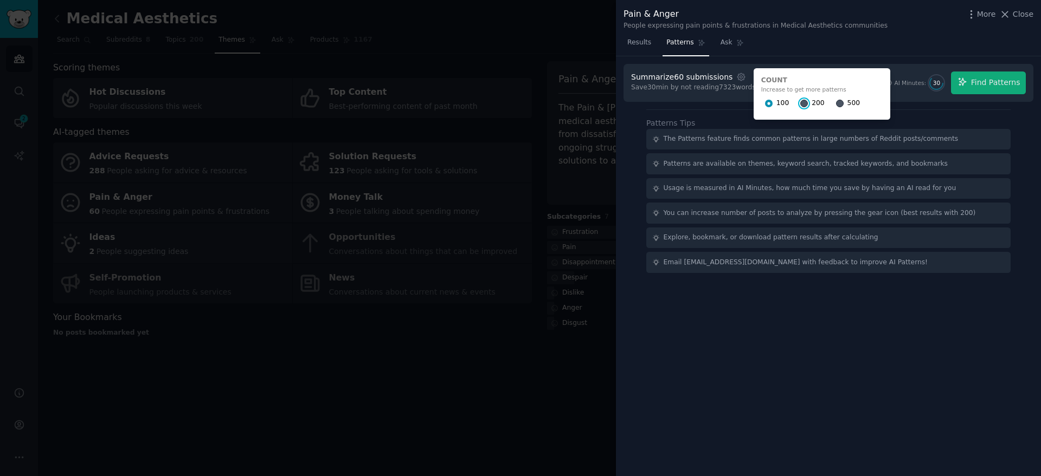
click at [800, 102] on input "200" at bounding box center [804, 104] width 8 height 8
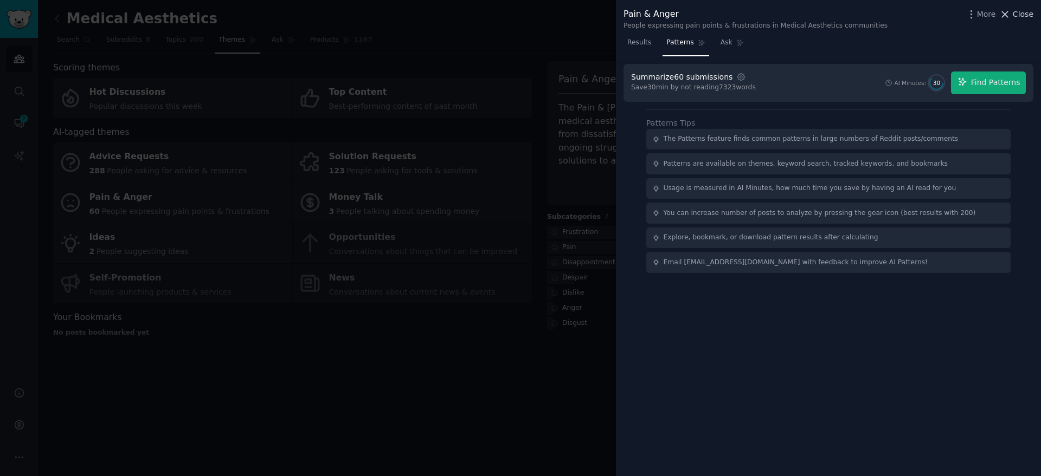
click at [1009, 14] on icon at bounding box center [1004, 14] width 11 height 11
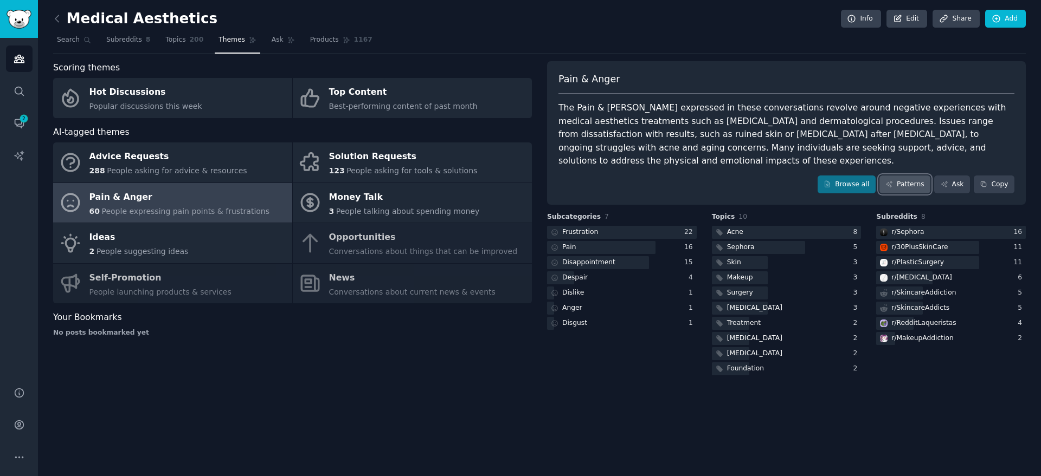
click at [908, 176] on link "Patterns" at bounding box center [904, 185] width 51 height 18
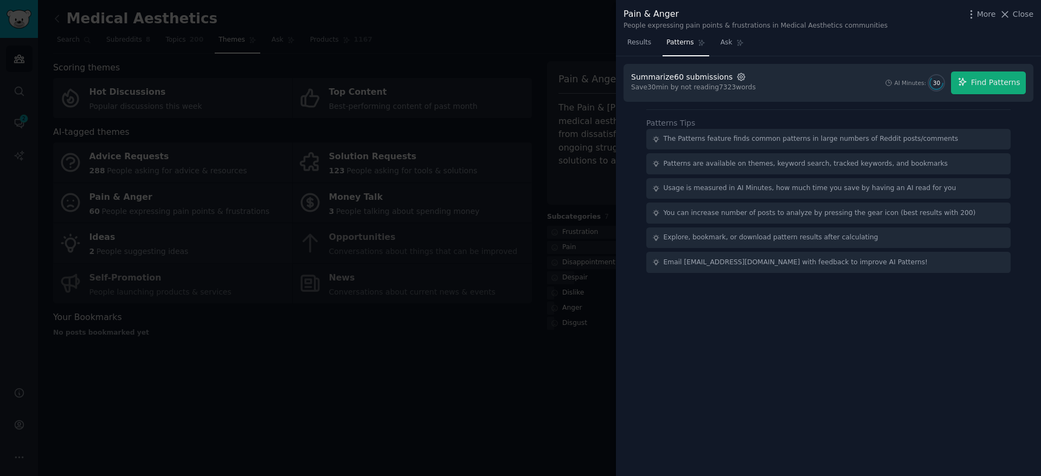
drag, startPoint x: 732, startPoint y: 78, endPoint x: 739, endPoint y: 81, distance: 7.8
click at [736, 77] on icon "button" at bounding box center [741, 77] width 10 height 10
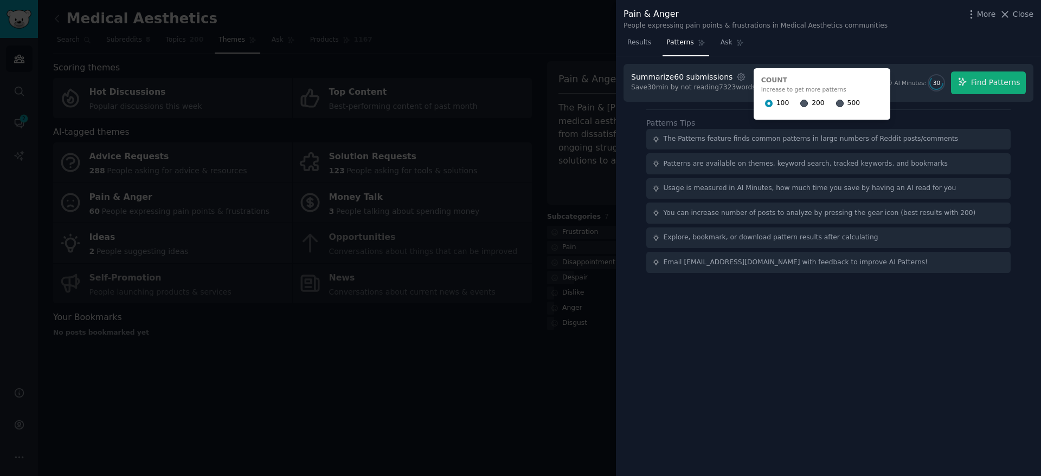
click at [800, 102] on div "200" at bounding box center [812, 103] width 24 height 17
click at [800, 103] on input "200" at bounding box center [804, 104] width 8 height 8
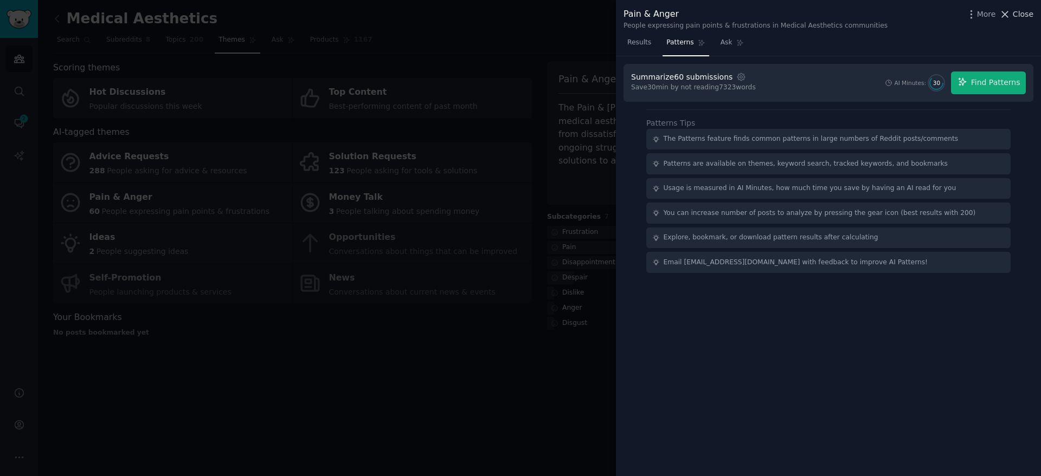
click at [1008, 11] on icon at bounding box center [1004, 14] width 11 height 11
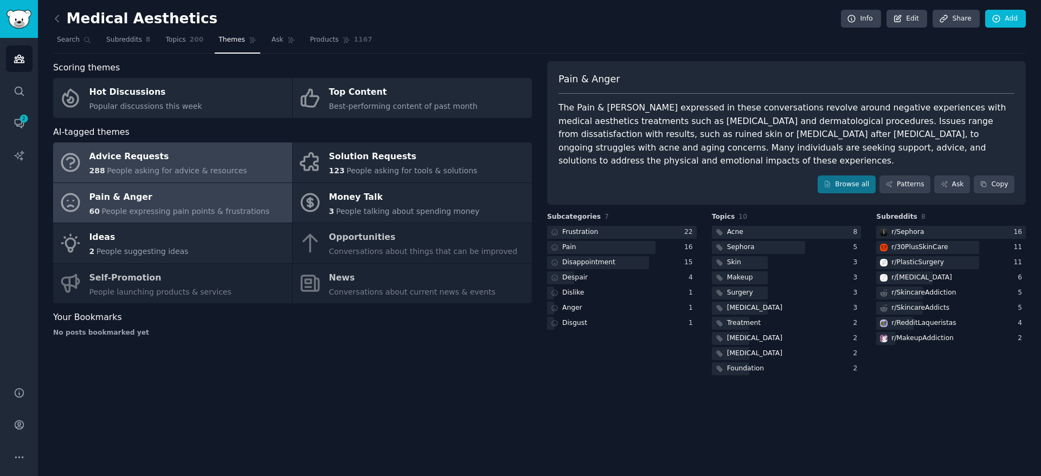
click at [165, 161] on div "Advice Requests" at bounding box center [168, 157] width 158 height 17
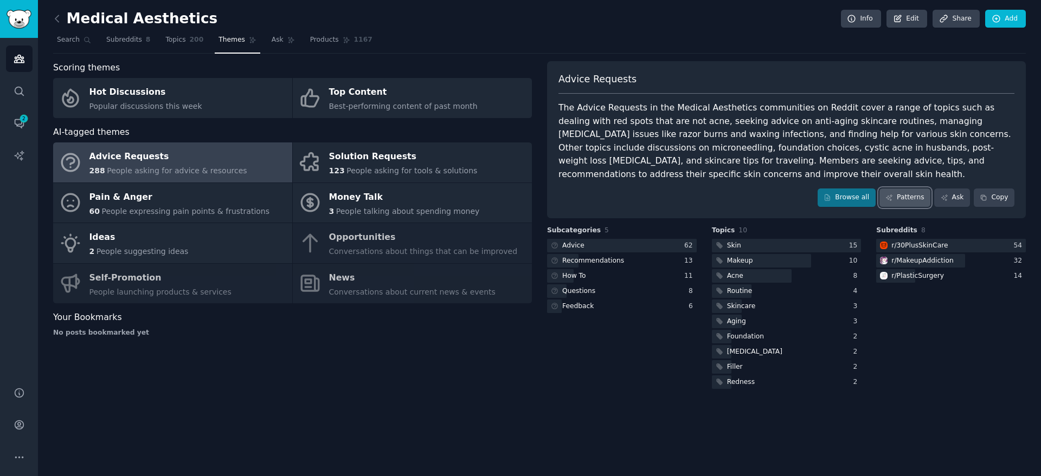
click at [902, 189] on link "Patterns" at bounding box center [904, 198] width 51 height 18
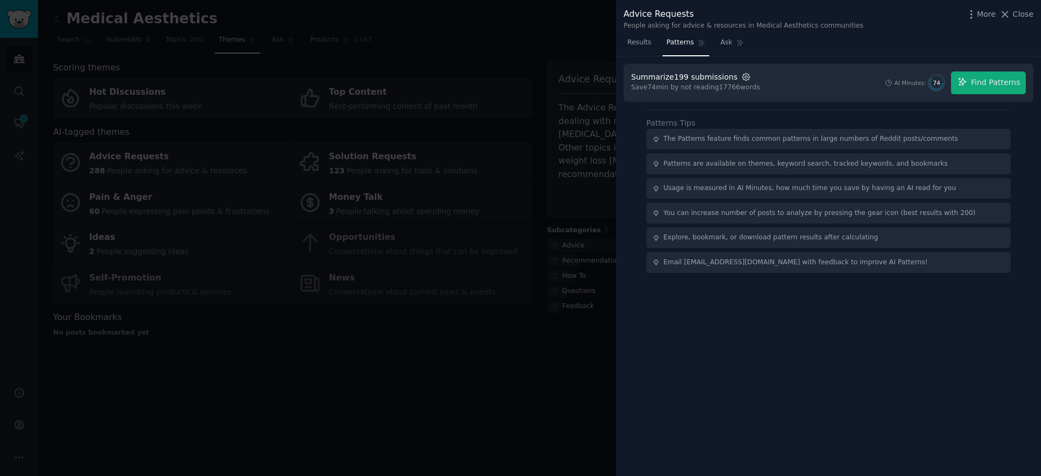
click at [741, 75] on icon "button" at bounding box center [746, 77] width 10 height 10
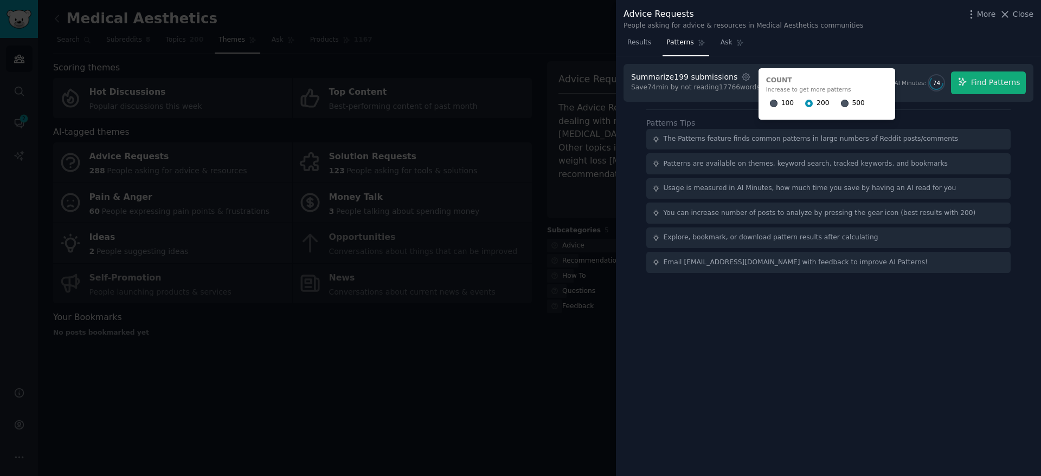
drag, startPoint x: 899, startPoint y: 117, endPoint x: 919, endPoint y: 111, distance: 20.9
click at [900, 118] on div "Patterns Tips The Patterns feature finds common patterns in large numbers of Re…" at bounding box center [828, 196] width 364 height 156
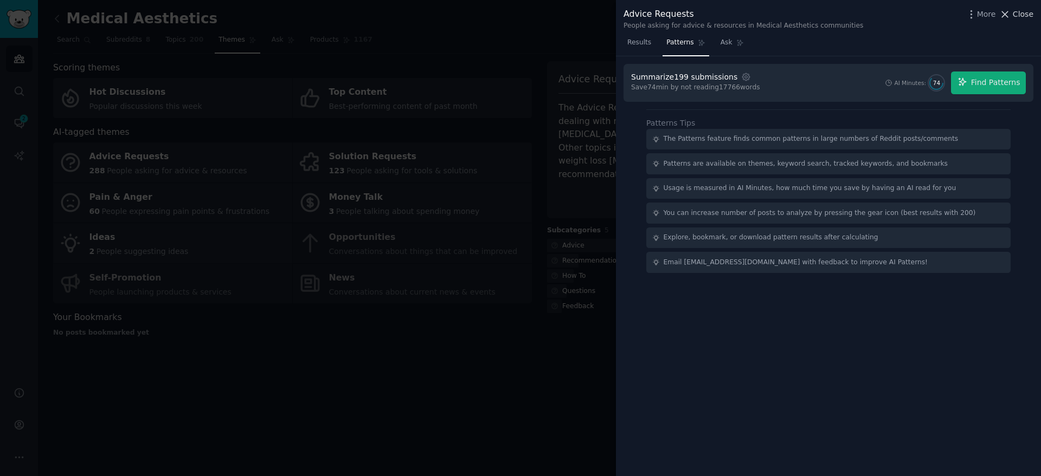
click at [1010, 12] on icon at bounding box center [1004, 14] width 11 height 11
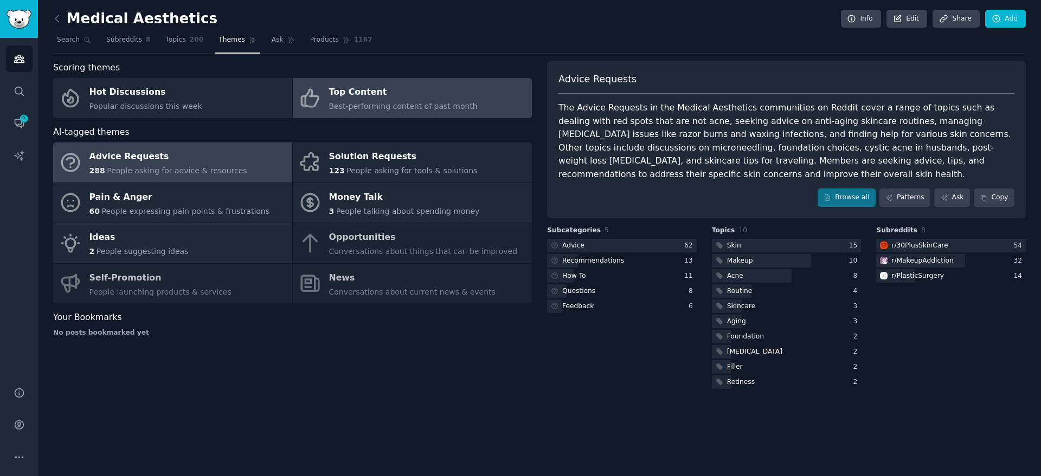
click at [388, 98] on div "Top Content" at bounding box center [403, 92] width 149 height 17
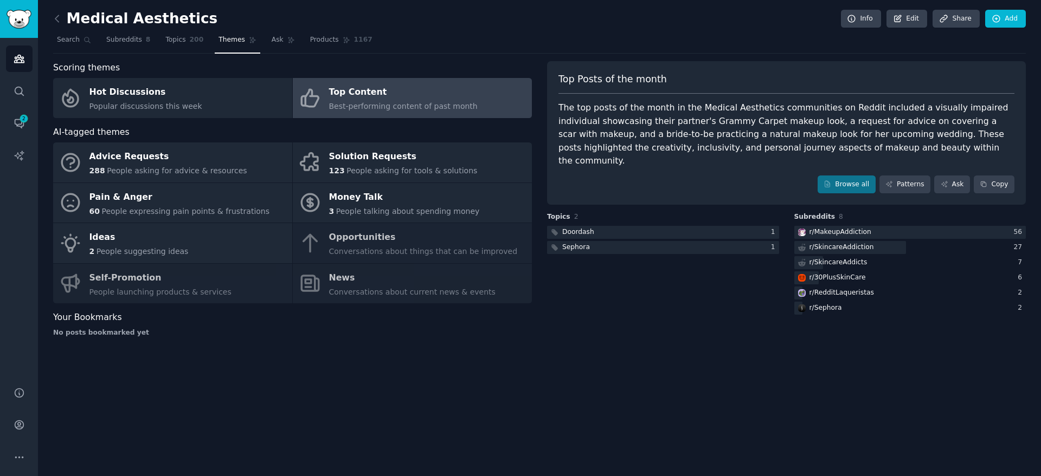
click at [171, 16] on h2 "Medical Aesthetics" at bounding box center [135, 18] width 164 height 17
click at [27, 58] on link "Audiences" at bounding box center [19, 59] width 27 height 27
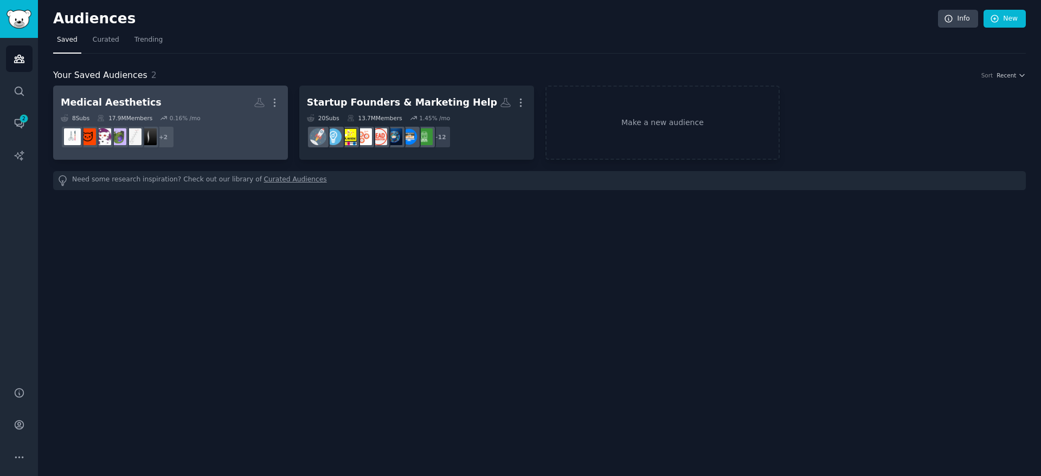
click at [161, 100] on h2 "Medical Aesthetics More" at bounding box center [171, 102] width 220 height 19
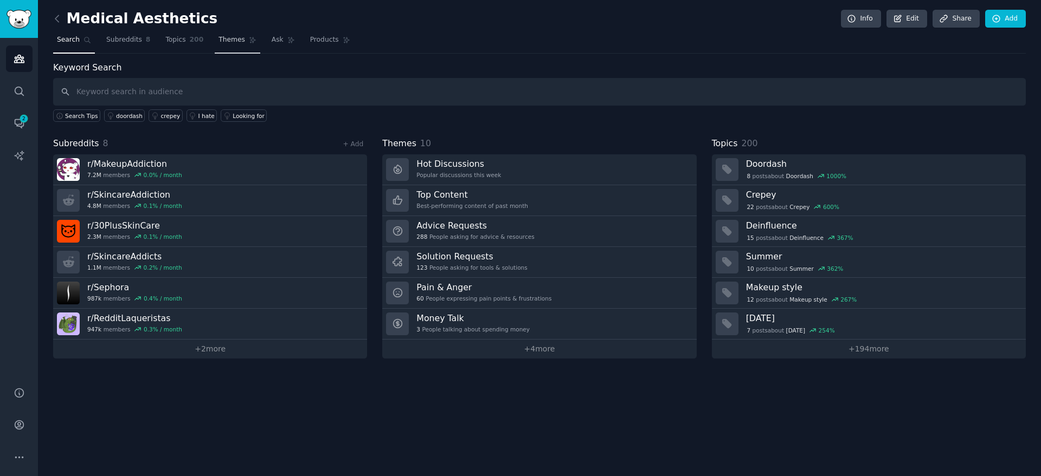
click at [230, 38] on span "Themes" at bounding box center [231, 40] width 27 height 10
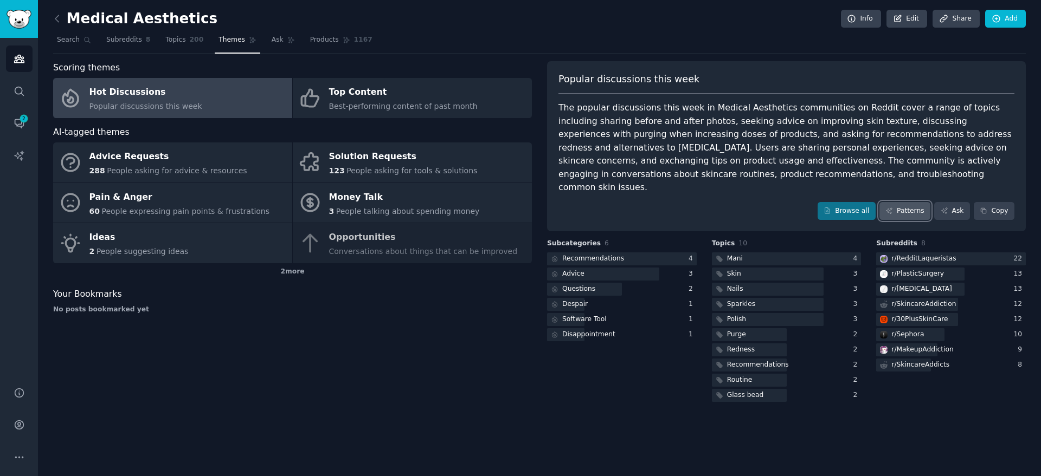
click at [903, 202] on link "Patterns" at bounding box center [904, 211] width 51 height 18
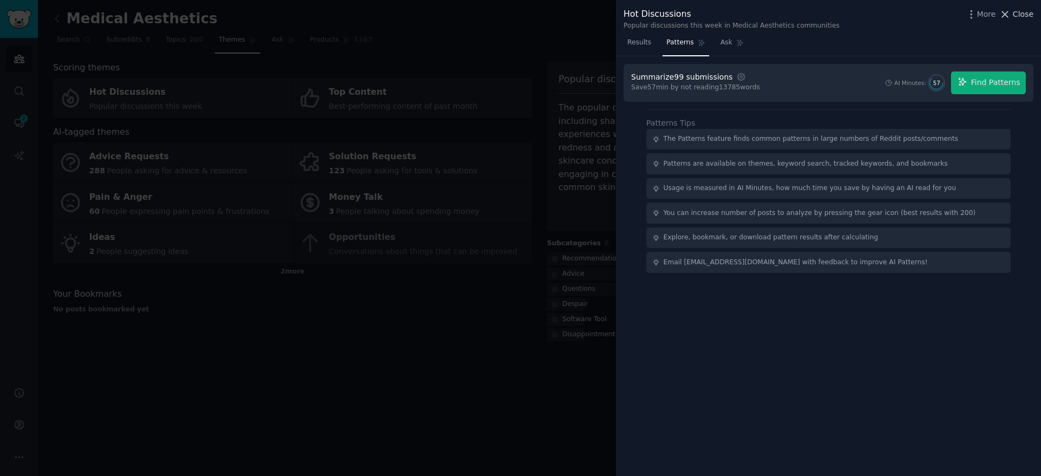
click at [1010, 13] on icon at bounding box center [1004, 14] width 11 height 11
